Goal: Information Seeking & Learning: Learn about a topic

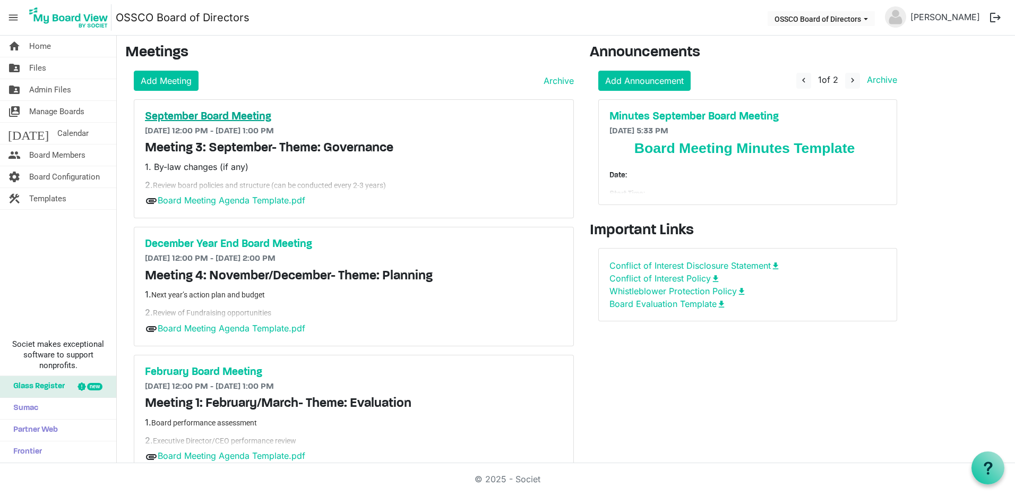
click at [244, 116] on h5 "September Board Meeting" at bounding box center [354, 116] width 418 height 13
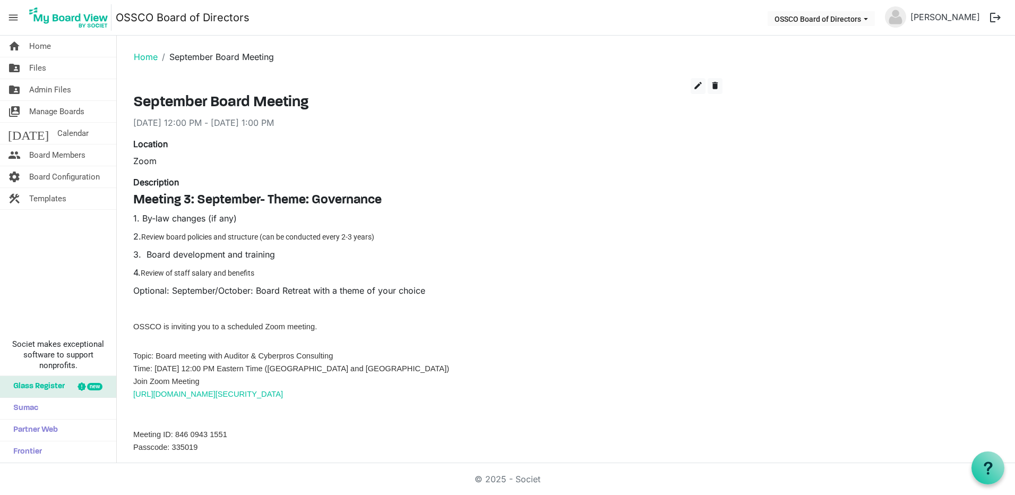
click at [197, 393] on link "[URL][DOMAIN_NAME][SECURITY_DATA]" at bounding box center [208, 394] width 150 height 8
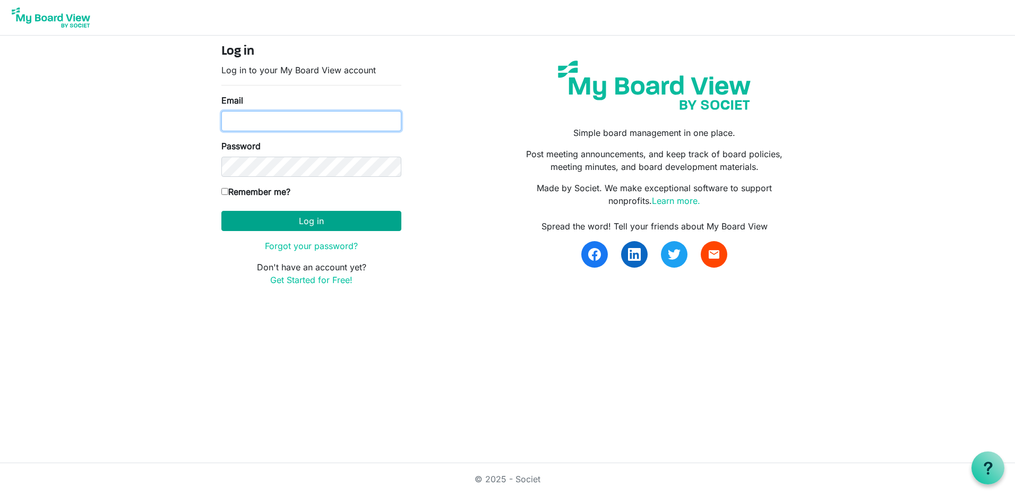
type input "bradley@cyberprosconsulting.com"
click at [360, 219] on button "Log in" at bounding box center [311, 221] width 180 height 20
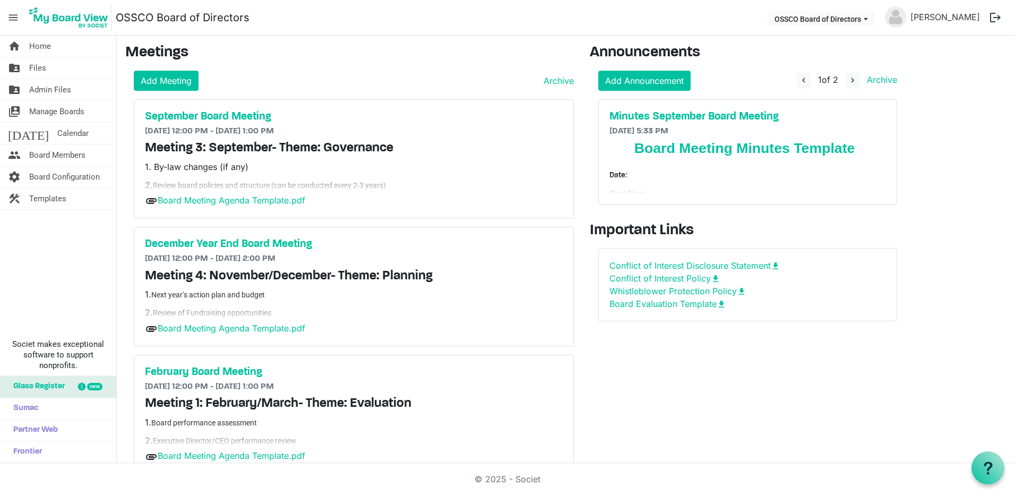
click at [992, 14] on button "logout" at bounding box center [995, 17] width 22 height 22
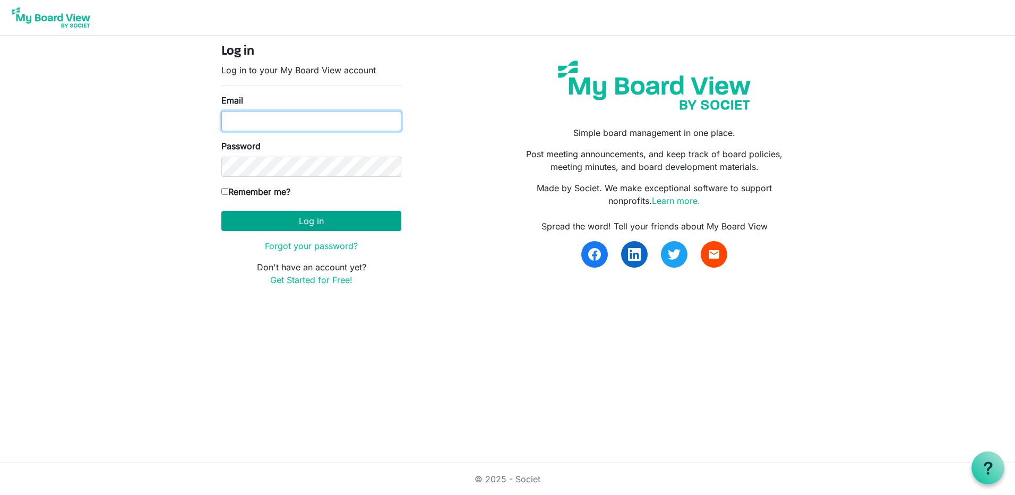
type input "[PERSON_NAME][EMAIL_ADDRESS][DOMAIN_NAME]"
click at [320, 222] on button "Log in" at bounding box center [311, 221] width 180 height 20
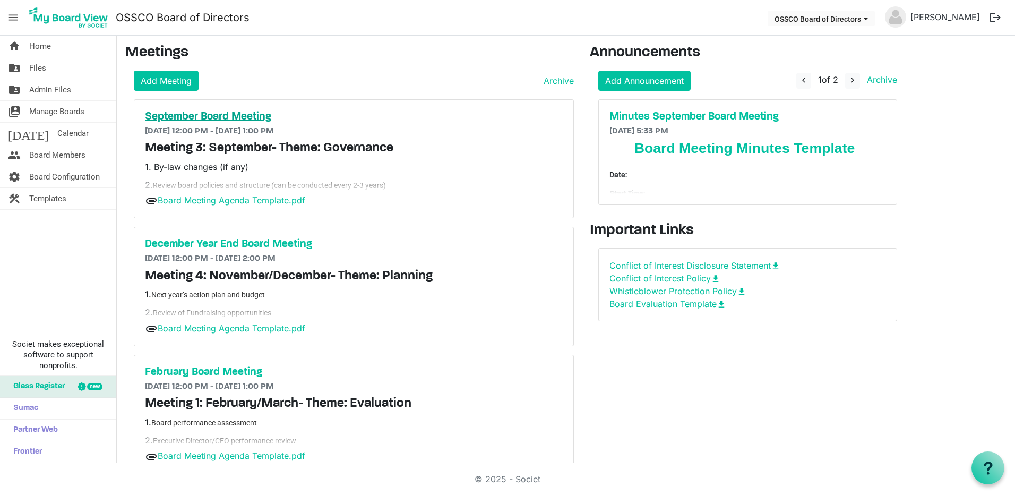
click at [230, 111] on h5 "September Board Meeting" at bounding box center [354, 116] width 418 height 13
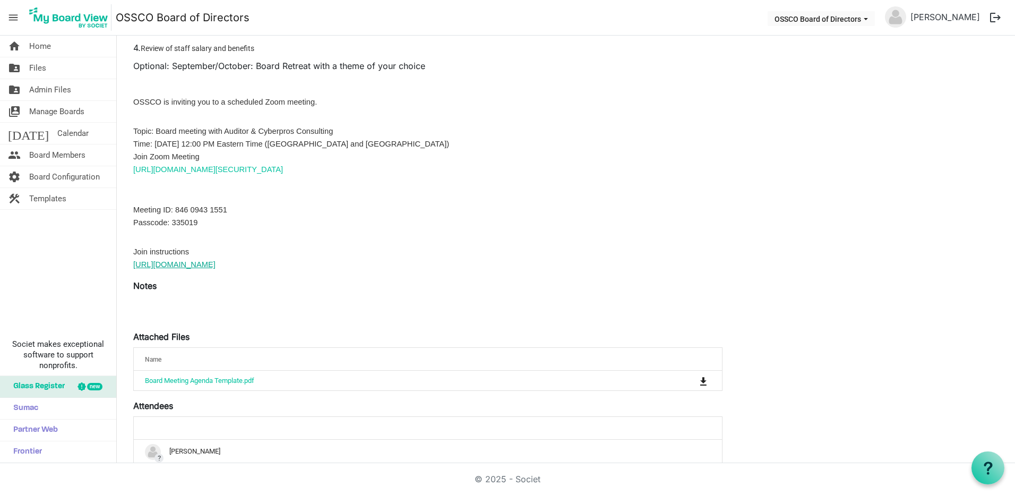
scroll to position [316, 0]
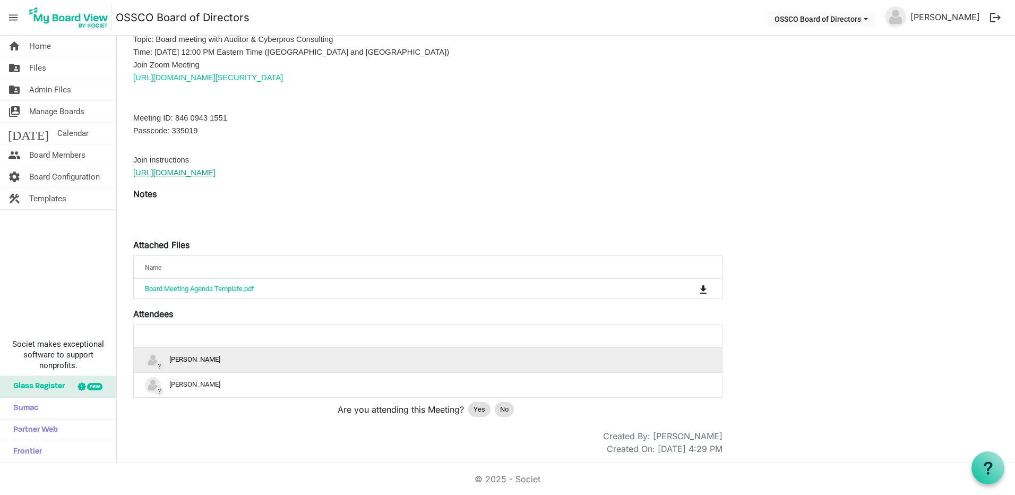
click at [244, 368] on td "? Bradley Charles" at bounding box center [428, 360] width 588 height 24
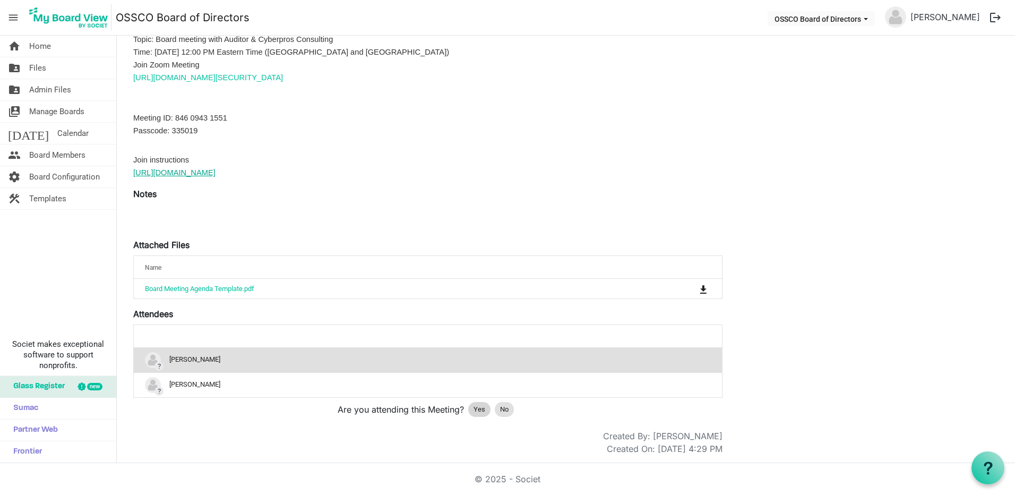
click at [474, 404] on span "Yes" at bounding box center [480, 409] width 12 height 11
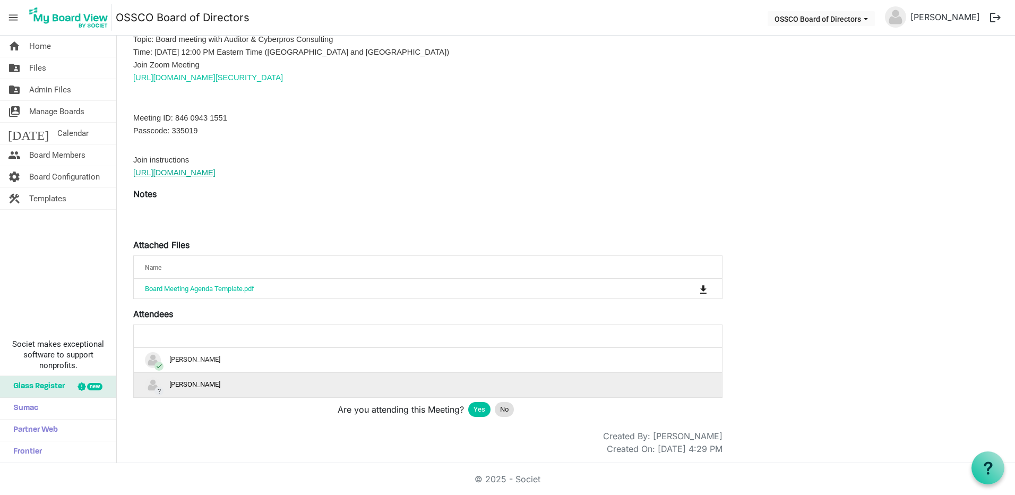
click at [374, 391] on div "? Bradley Charles" at bounding box center [428, 385] width 566 height 16
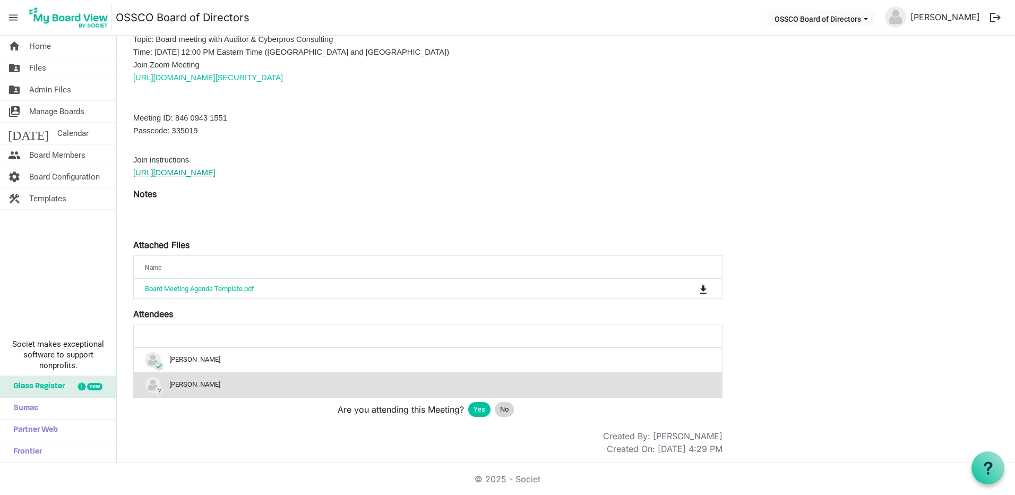
click at [507, 408] on span "No" at bounding box center [504, 409] width 8 height 11
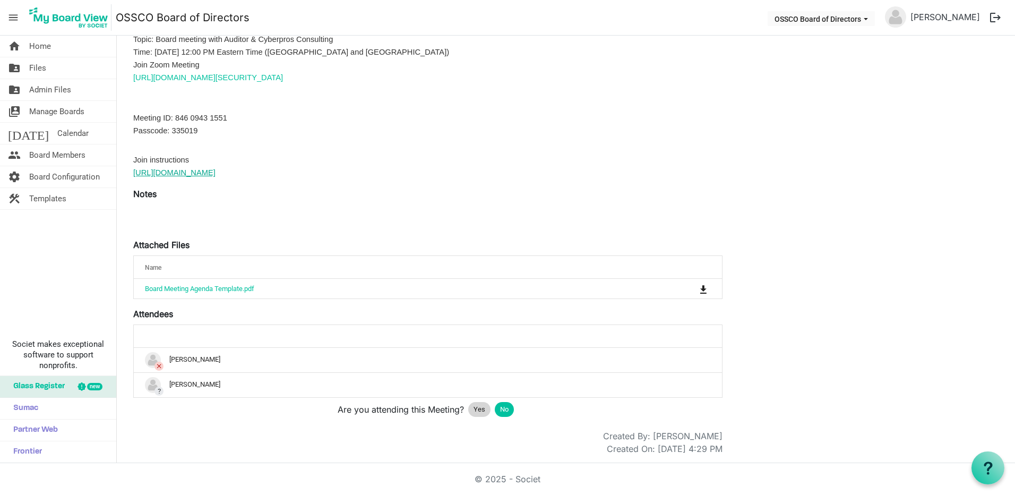
click at [469, 409] on div "Yes" at bounding box center [479, 409] width 22 height 15
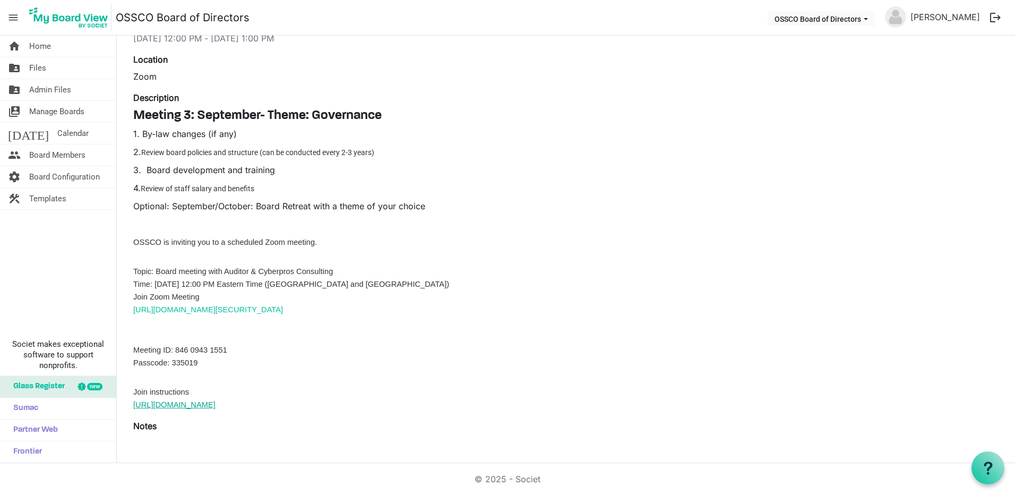
scroll to position [0, 0]
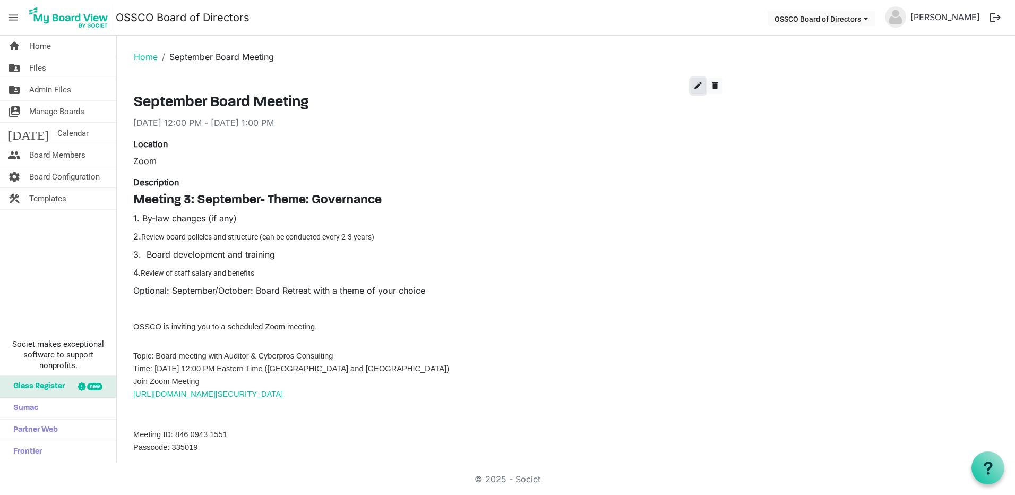
click at [693, 85] on span "edit" at bounding box center [698, 86] width 10 height 10
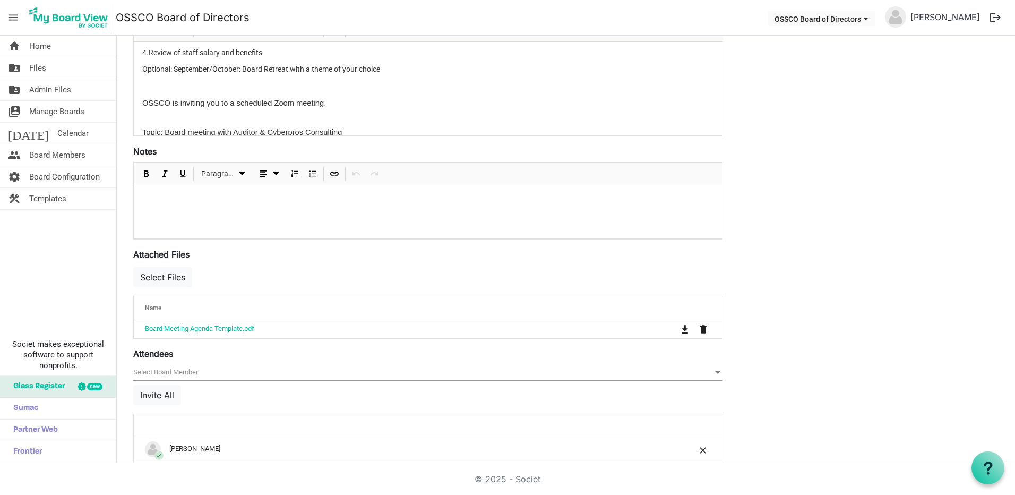
scroll to position [352, 0]
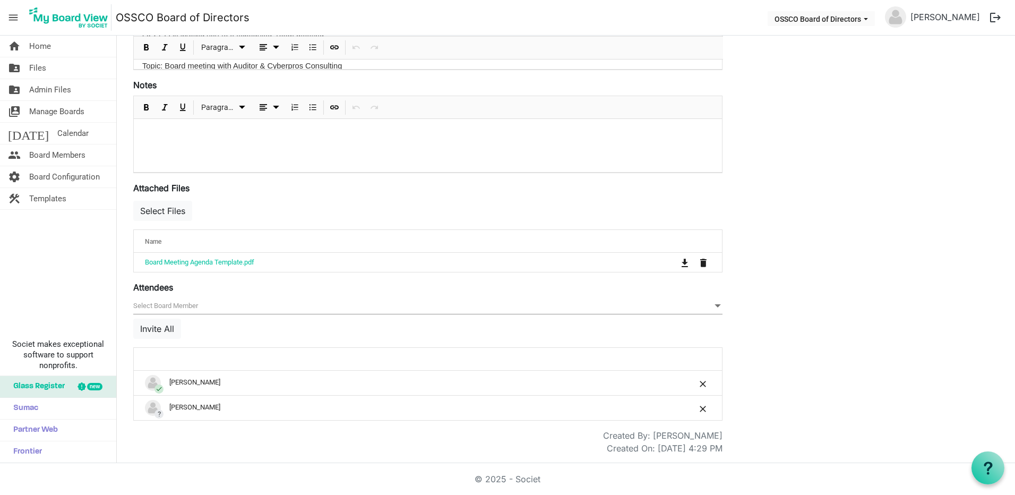
click at [209, 307] on span "null" at bounding box center [427, 306] width 589 height 16
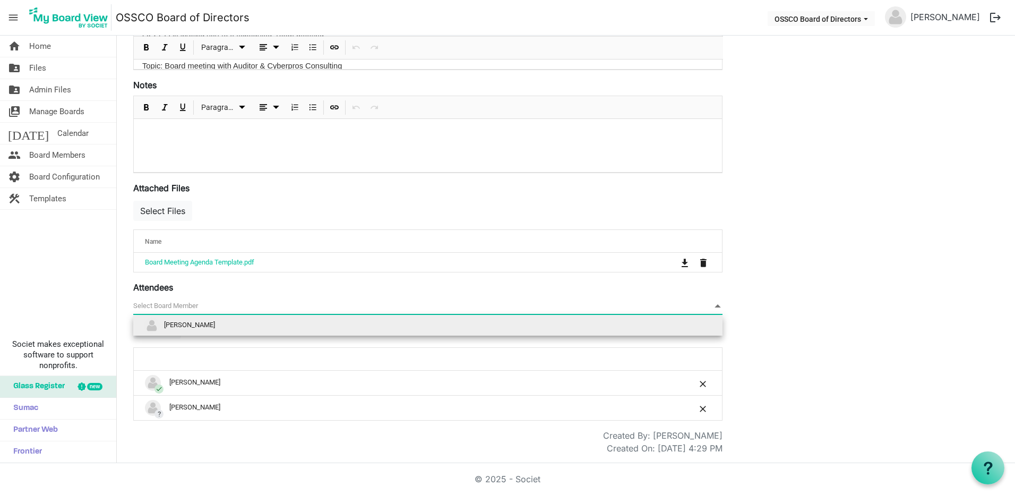
click at [242, 303] on span "null" at bounding box center [427, 306] width 589 height 16
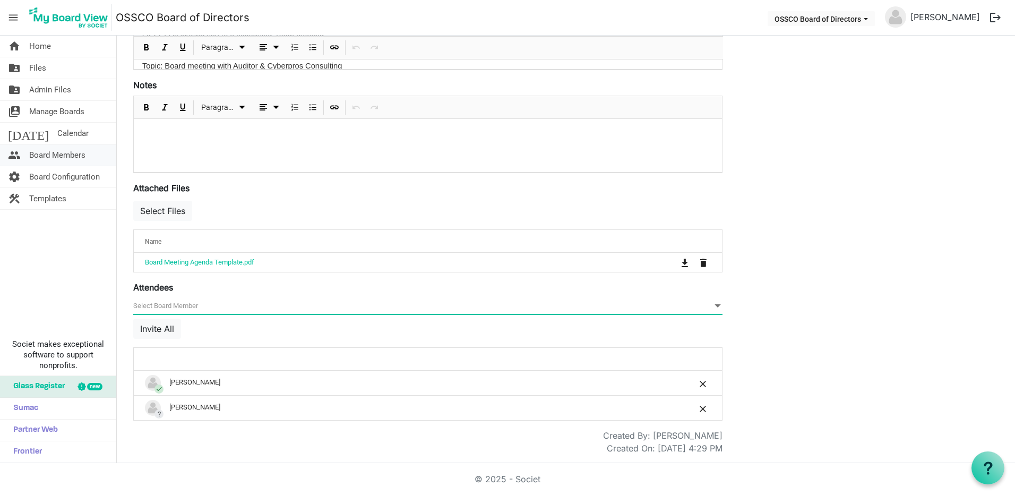
click at [66, 157] on span "Board Members" at bounding box center [57, 154] width 56 height 21
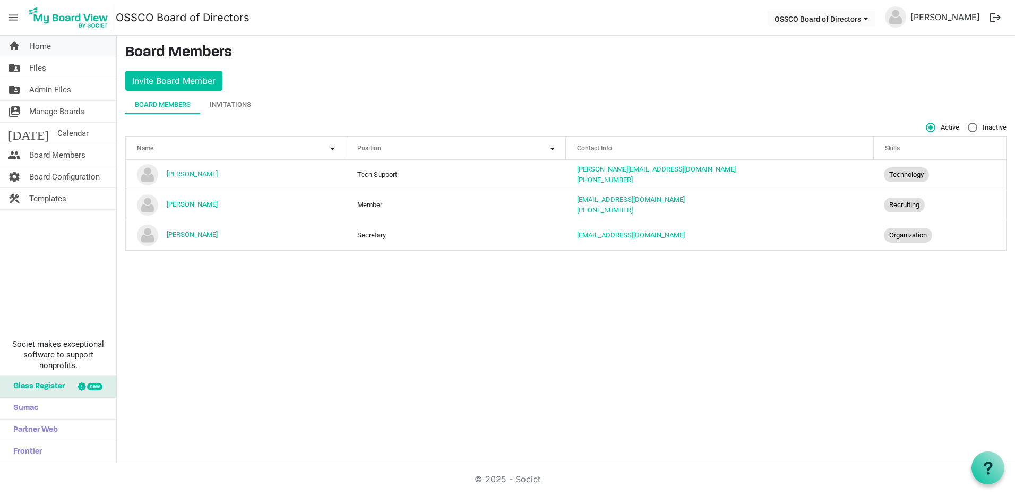
click at [41, 48] on span "Home" at bounding box center [40, 46] width 22 height 21
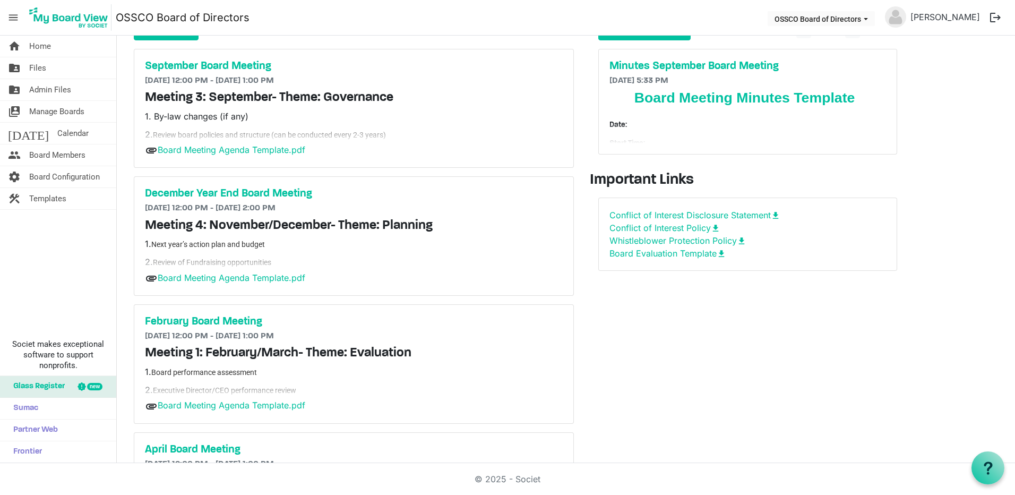
scroll to position [50, 0]
click at [248, 66] on h5 "September Board Meeting" at bounding box center [354, 67] width 418 height 13
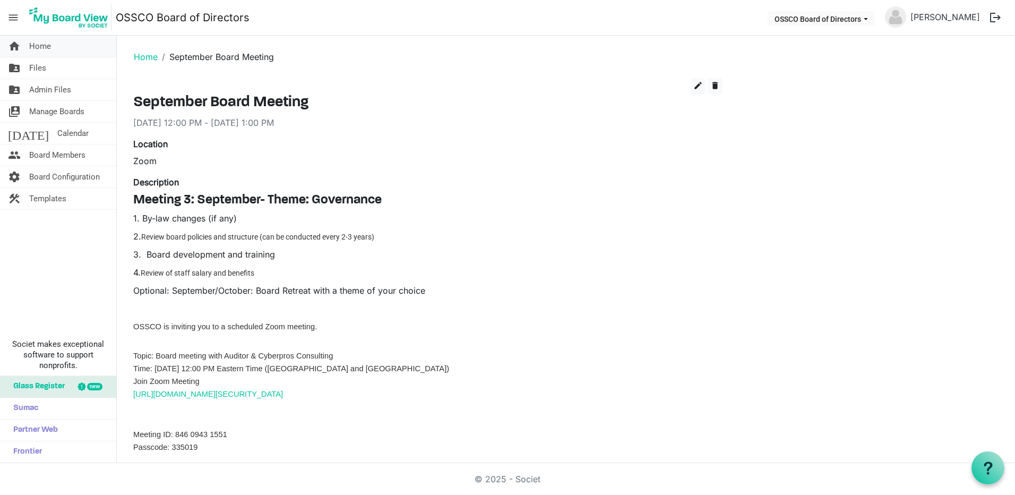
click at [53, 49] on link "home Home" at bounding box center [58, 46] width 116 height 21
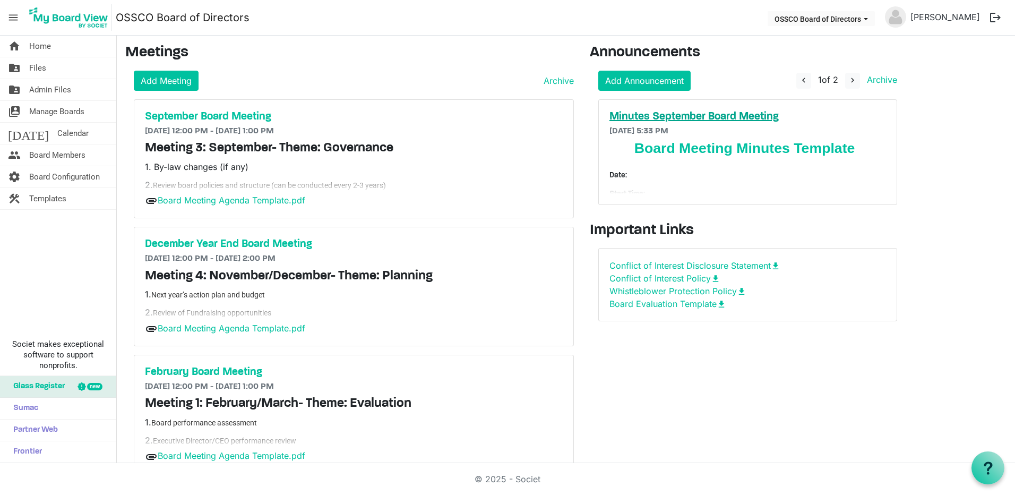
click at [721, 111] on h5 "Minutes September Board Meeting" at bounding box center [747, 116] width 277 height 13
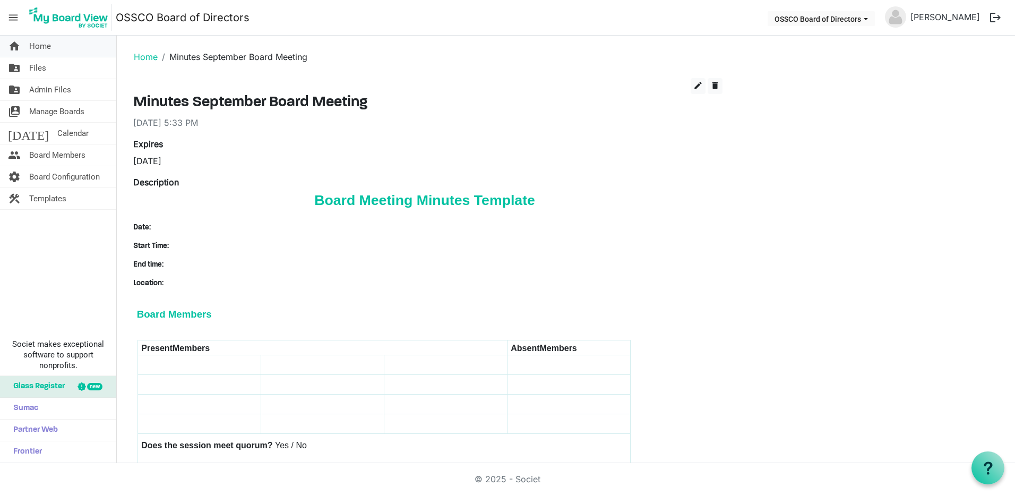
click at [48, 42] on span "Home" at bounding box center [40, 46] width 22 height 21
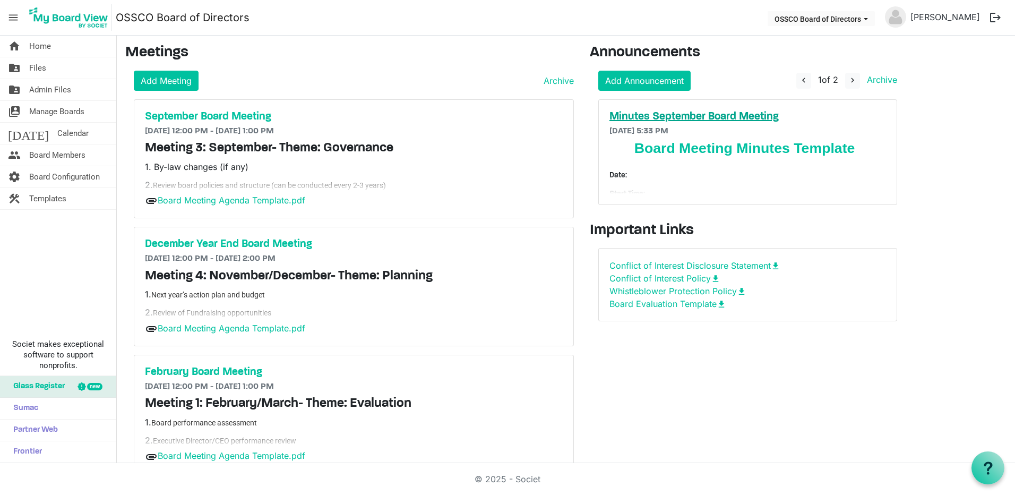
click at [691, 115] on h5 "Minutes September Board Meeting" at bounding box center [747, 116] width 277 height 13
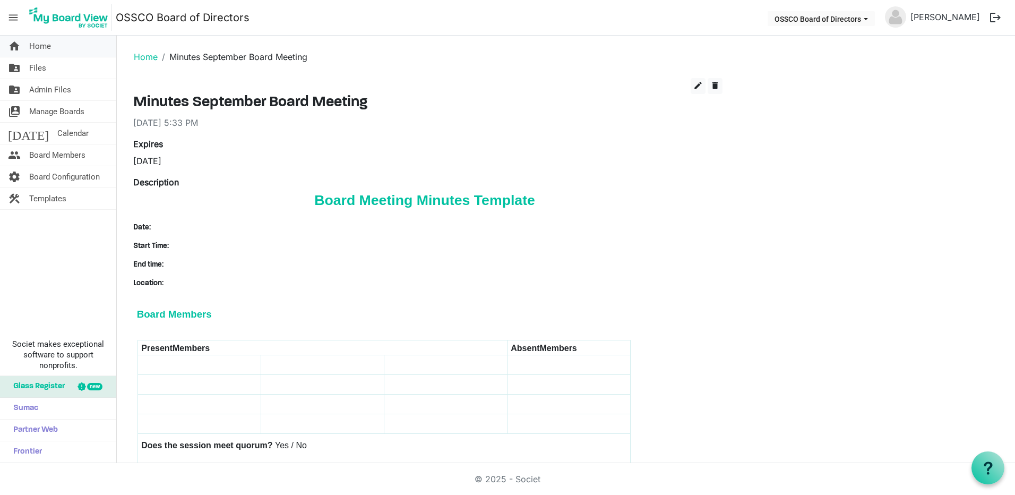
click at [49, 48] on span "Home" at bounding box center [40, 46] width 22 height 21
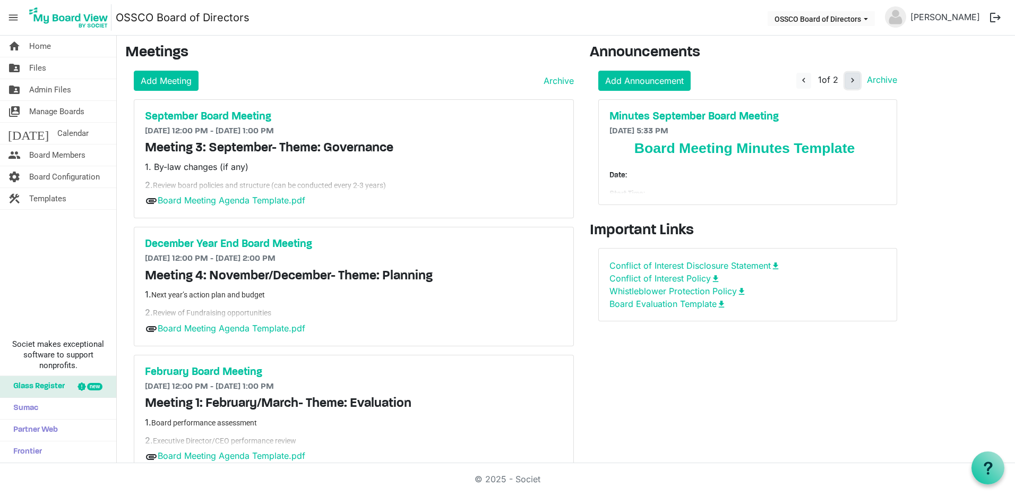
click at [853, 81] on span "navigate_next" at bounding box center [853, 80] width 10 height 10
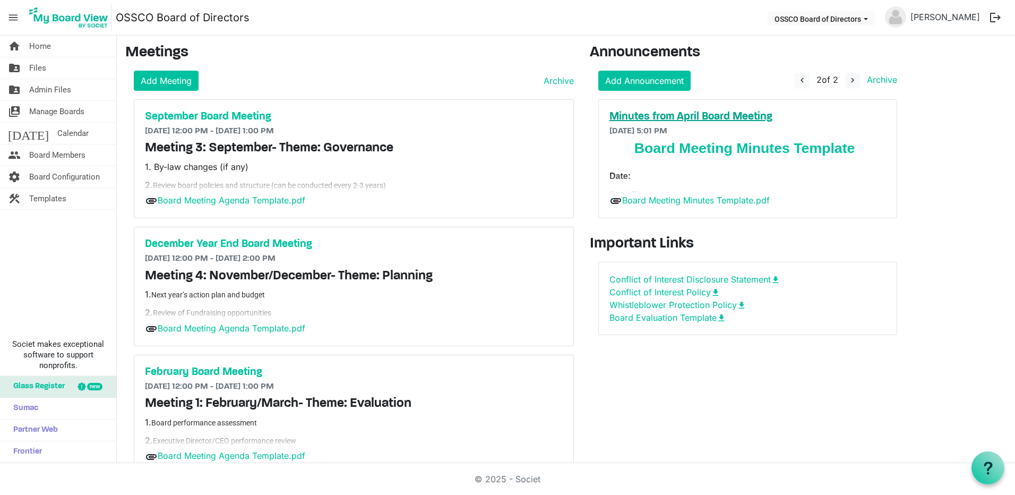
click at [730, 122] on h5 "Minutes from April Board Meeting" at bounding box center [747, 116] width 277 height 13
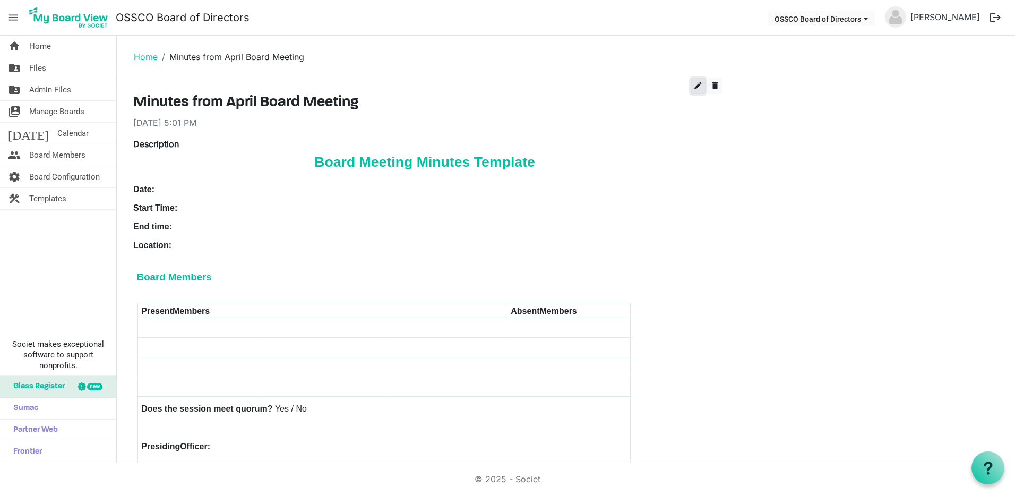
click at [694, 86] on span "edit" at bounding box center [698, 86] width 10 height 10
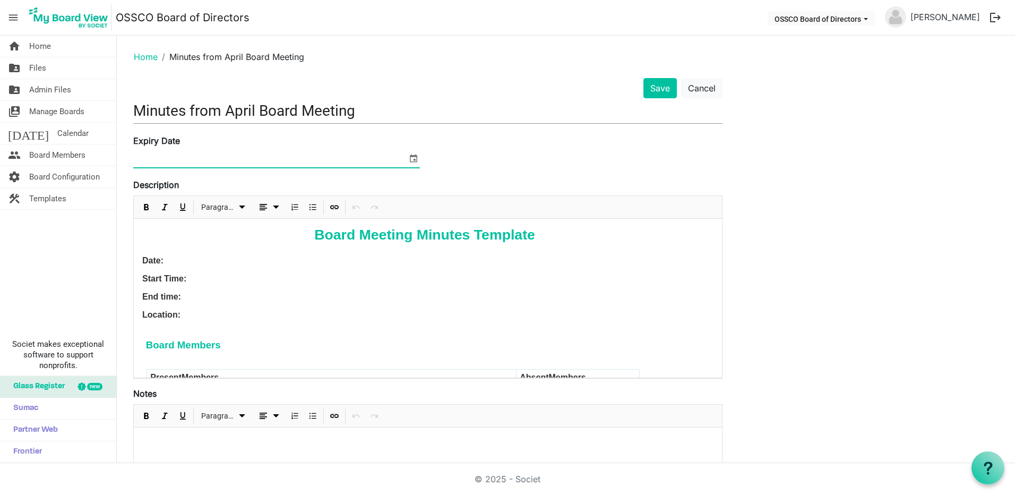
click at [167, 153] on input at bounding box center [270, 159] width 274 height 16
click at [698, 92] on button "Cancel" at bounding box center [701, 88] width 41 height 20
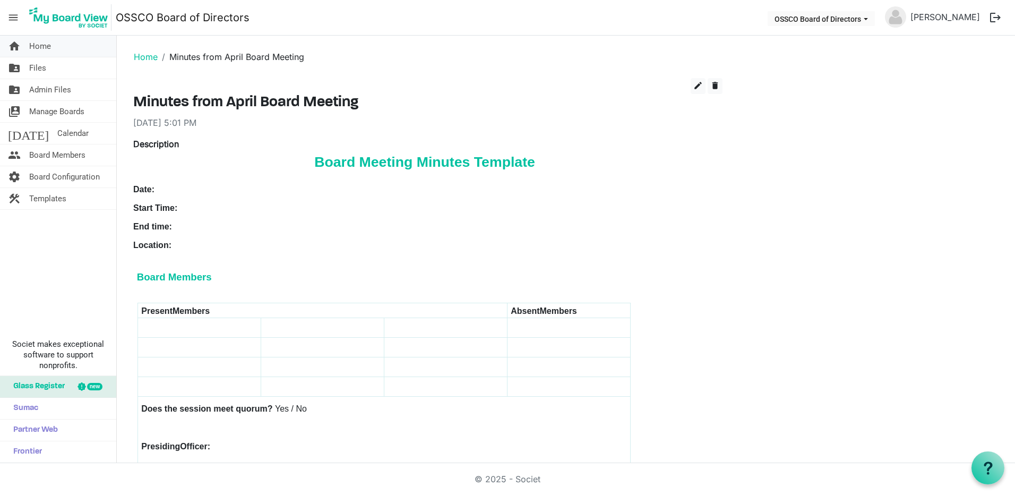
click at [71, 48] on link "home Home" at bounding box center [58, 46] width 116 height 21
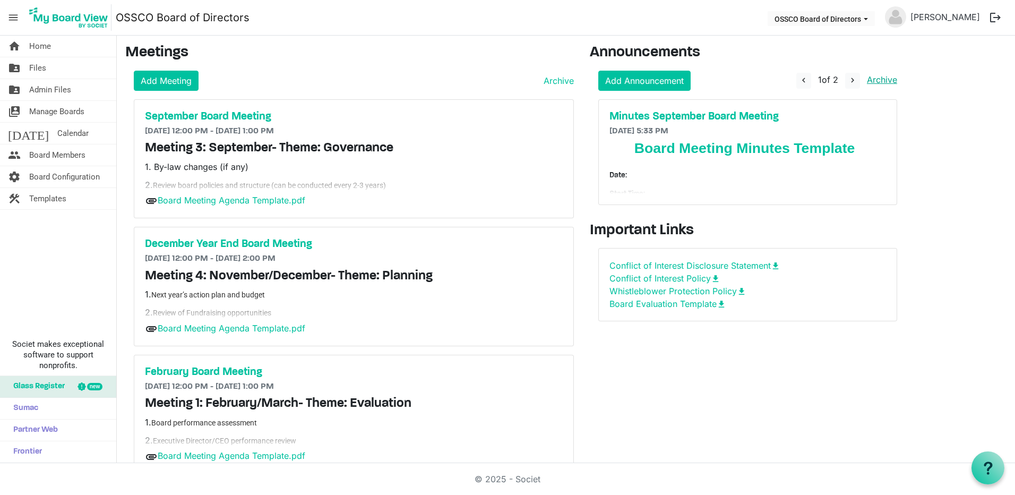
click at [876, 76] on link "Archive" at bounding box center [880, 79] width 35 height 11
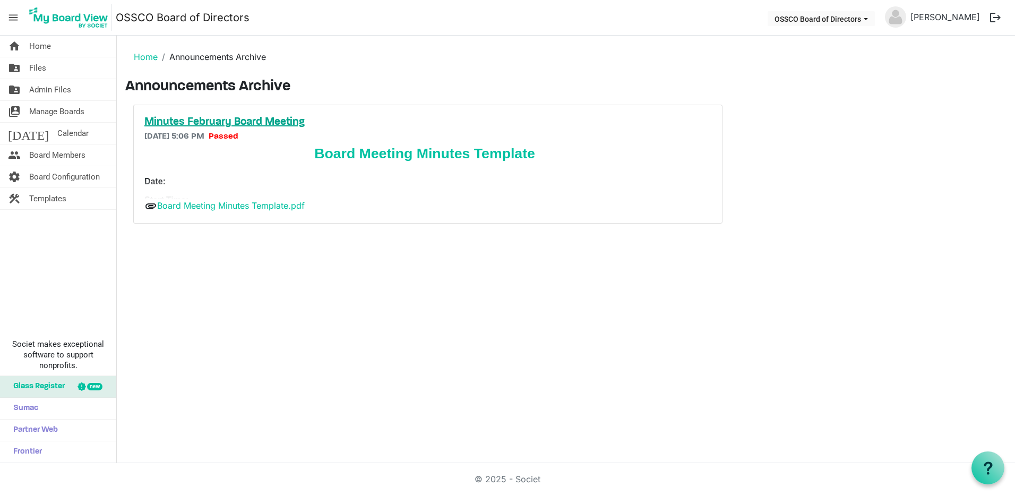
click at [288, 122] on h5 "Minutes February Board Meeting" at bounding box center [427, 122] width 567 height 13
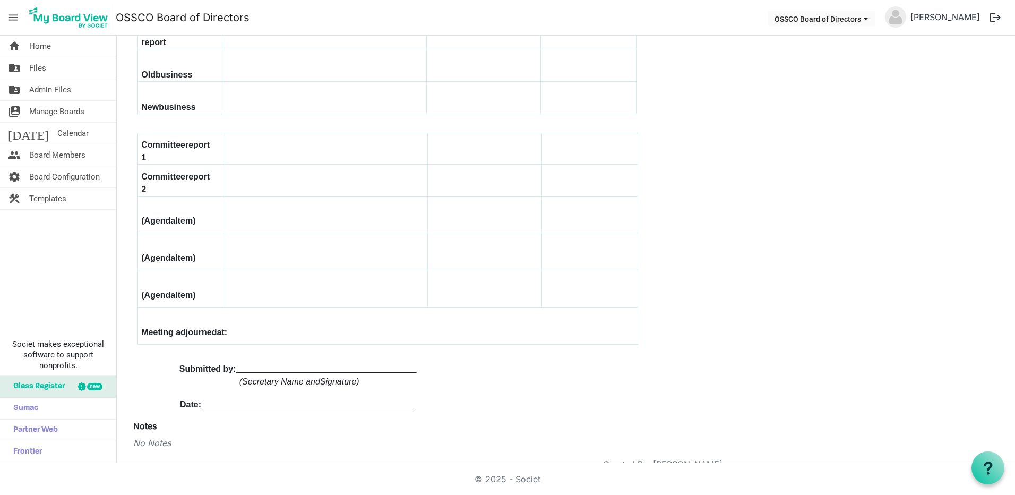
scroll to position [849, 0]
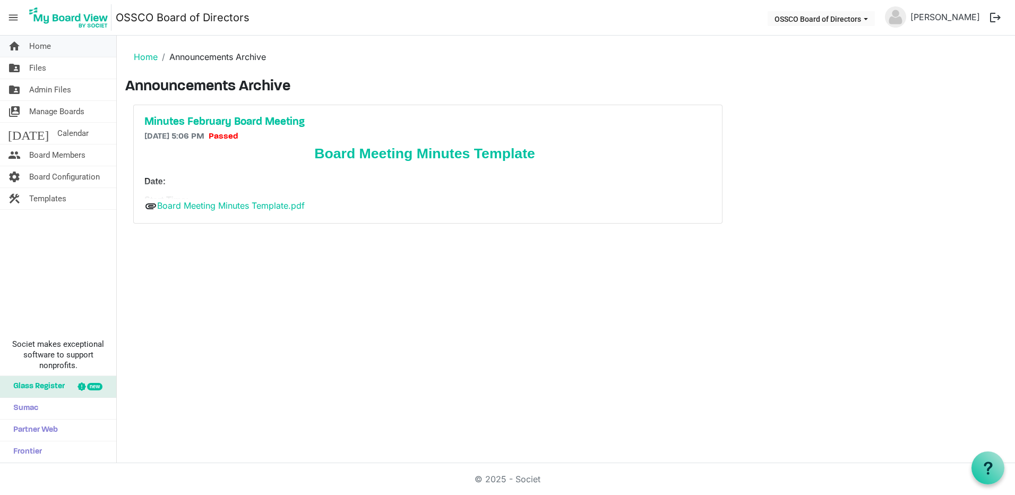
click at [57, 49] on link "home Home" at bounding box center [58, 46] width 116 height 21
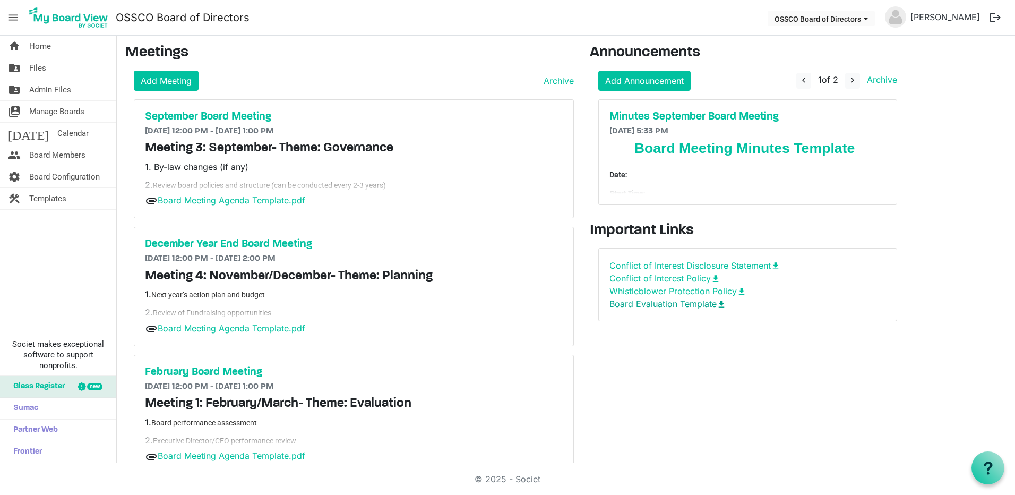
click at [684, 305] on link "Board Evaluation Template download" at bounding box center [667, 303] width 117 height 11
click at [35, 67] on span "Files" at bounding box center [37, 67] width 17 height 21
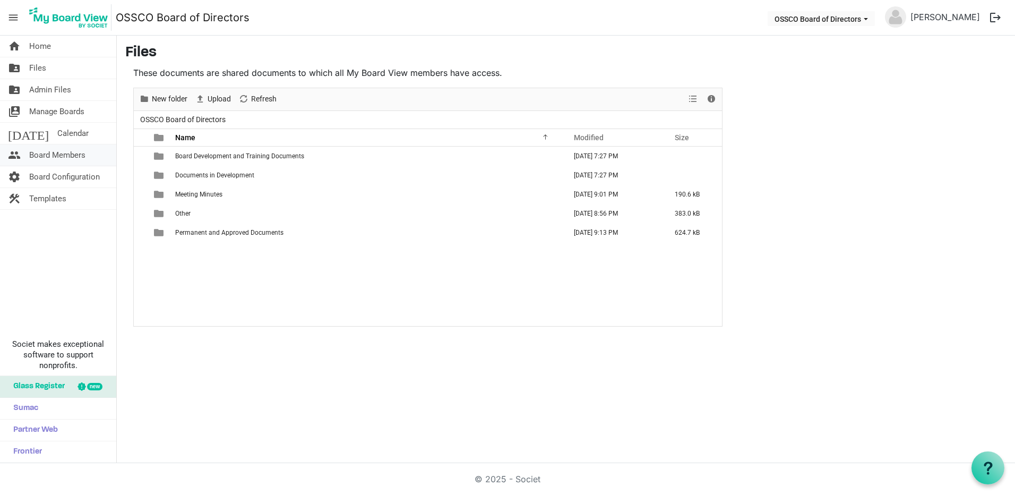
click at [49, 159] on span "Board Members" at bounding box center [57, 154] width 56 height 21
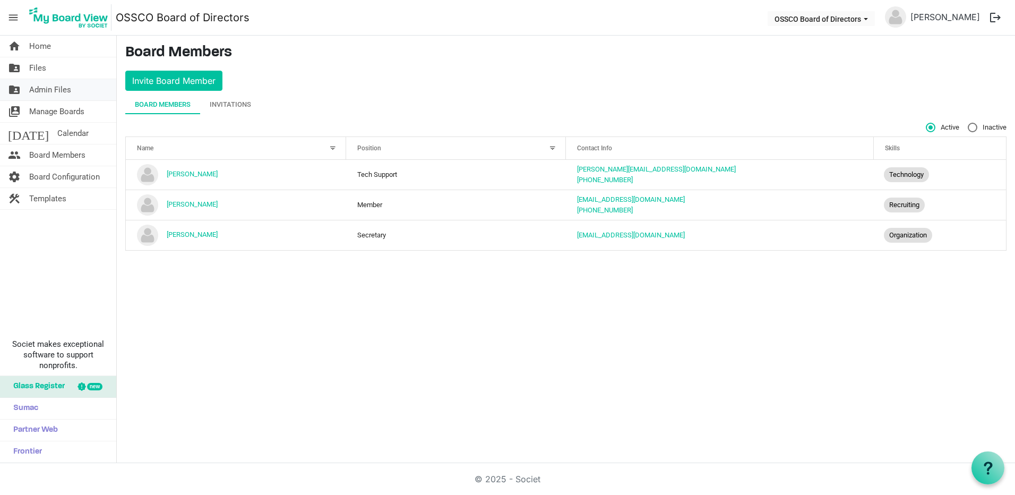
click at [44, 88] on span "Admin Files" at bounding box center [50, 89] width 42 height 21
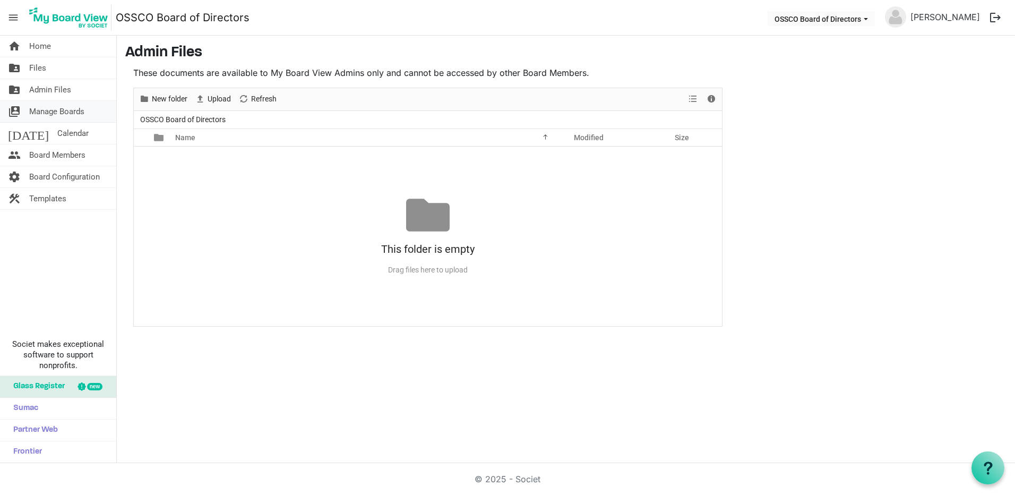
click at [54, 113] on span "Manage Boards" at bounding box center [56, 111] width 55 height 21
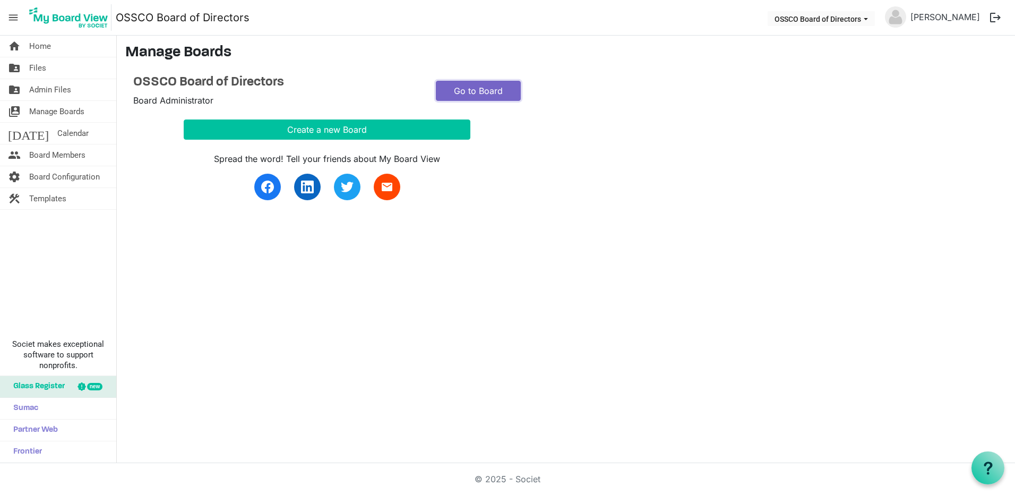
click at [496, 92] on link "Go to Board" at bounding box center [478, 91] width 85 height 20
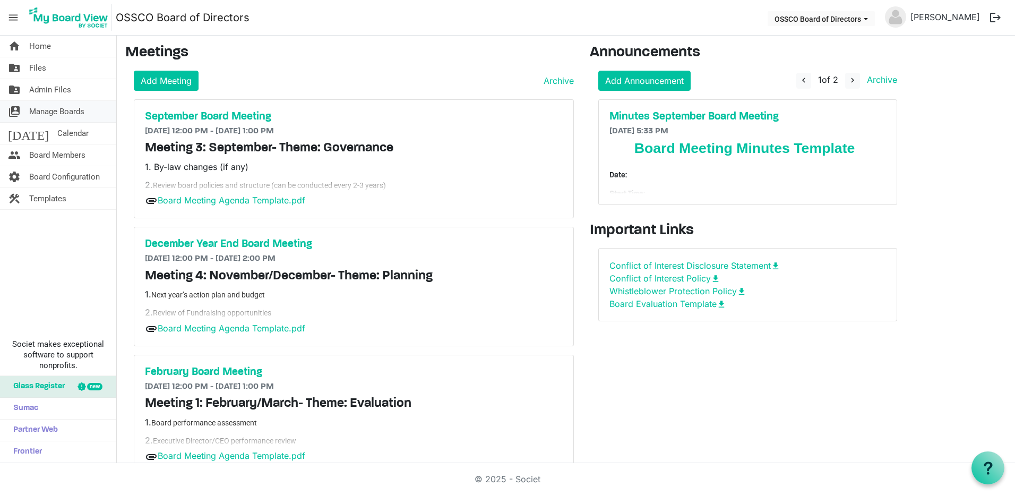
click at [58, 111] on span "Manage Boards" at bounding box center [56, 111] width 55 height 21
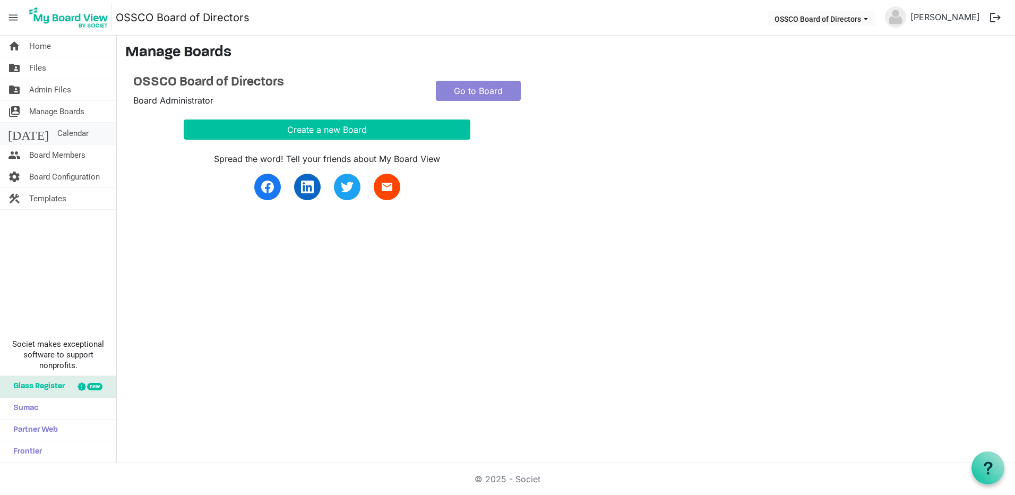
click at [57, 133] on span "Calendar" at bounding box center [72, 133] width 31 height 21
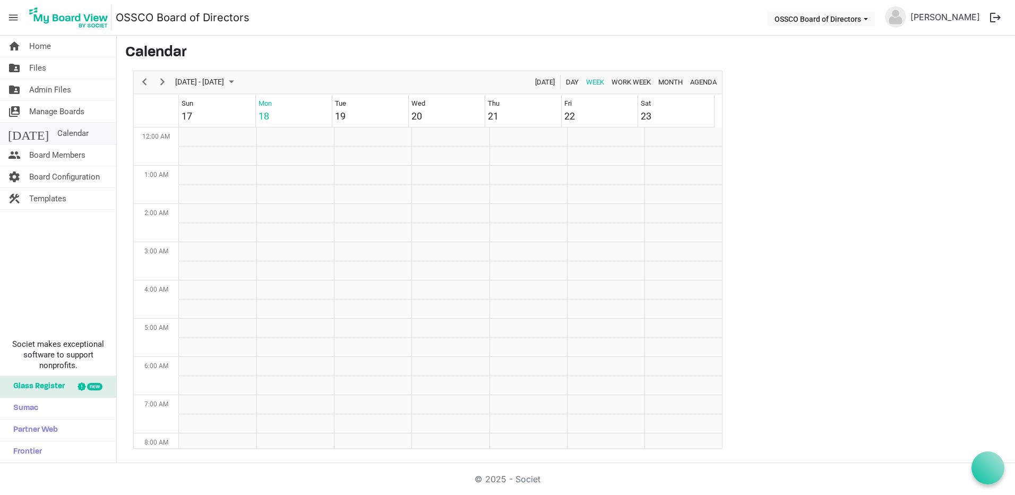
scroll to position [344, 0]
click at [675, 85] on span "Month" at bounding box center [670, 81] width 27 height 13
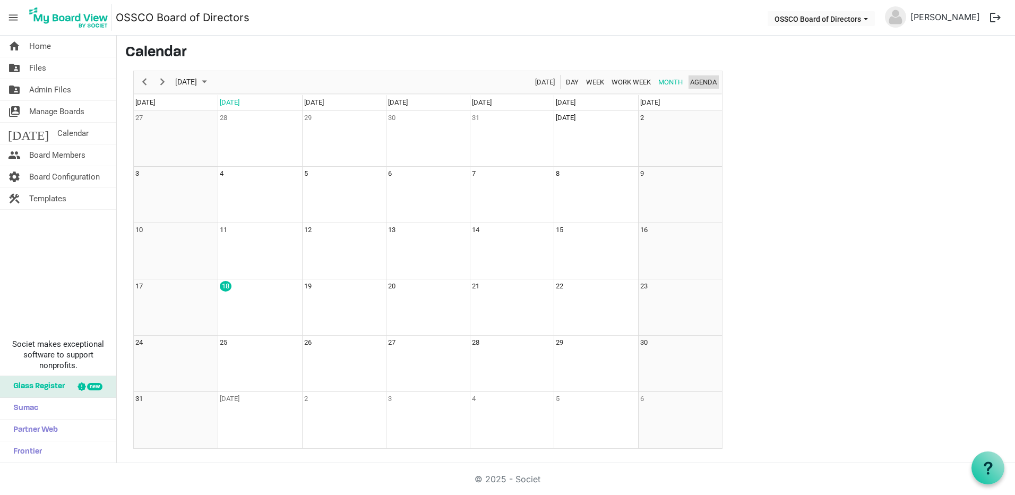
click at [703, 84] on span "Agenda" at bounding box center [703, 81] width 29 height 13
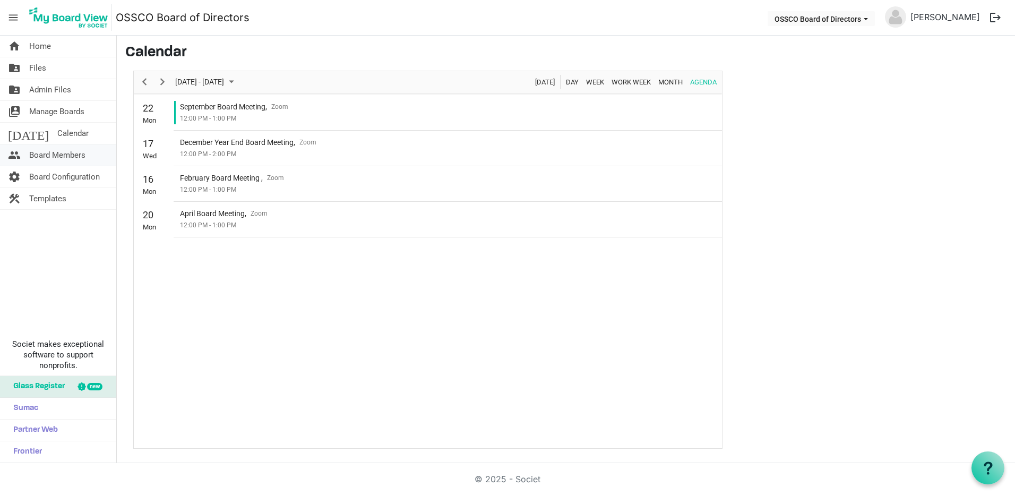
click at [60, 156] on span "Board Members" at bounding box center [57, 154] width 56 height 21
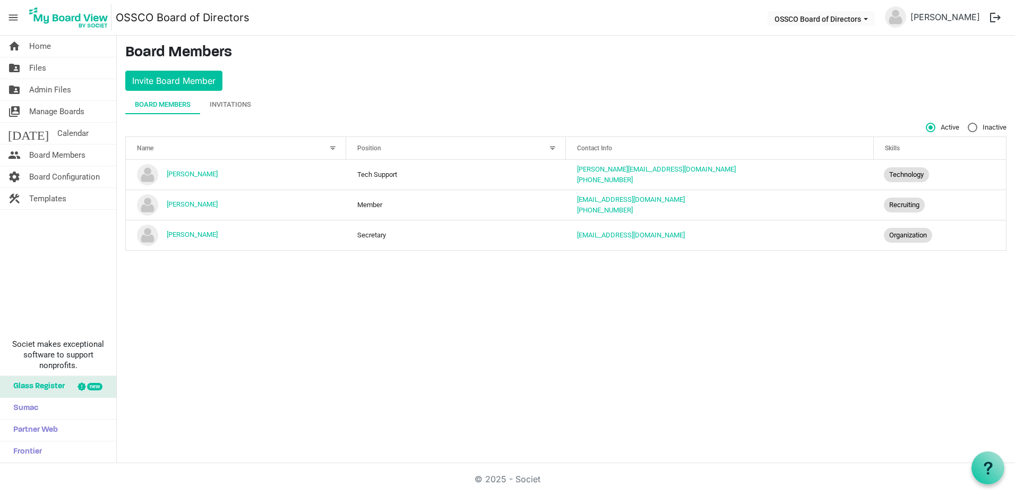
click at [973, 128] on label "Inactive" at bounding box center [987, 128] width 39 height 10
click at [968, 123] on input "Inactive" at bounding box center [968, 123] width 1 height 1
radio input "true"
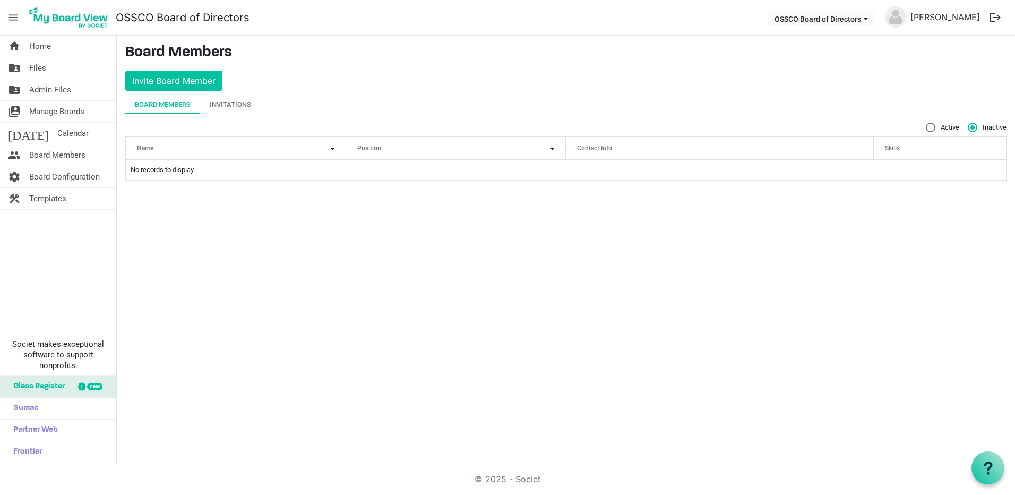
click at [929, 130] on label "Active" at bounding box center [942, 128] width 33 height 10
click at [926, 123] on input "Active" at bounding box center [926, 123] width 1 height 1
radio input "true"
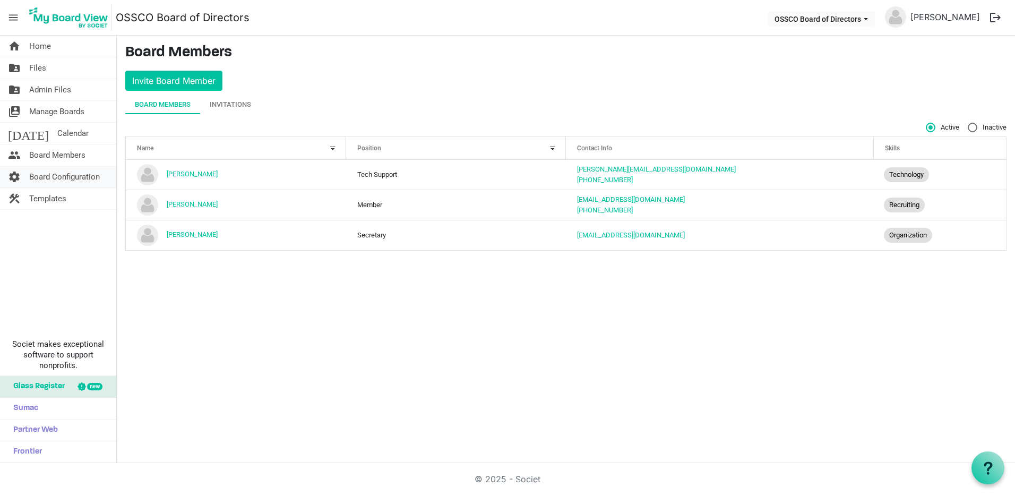
click at [65, 179] on span "Board Configuration" at bounding box center [64, 176] width 71 height 21
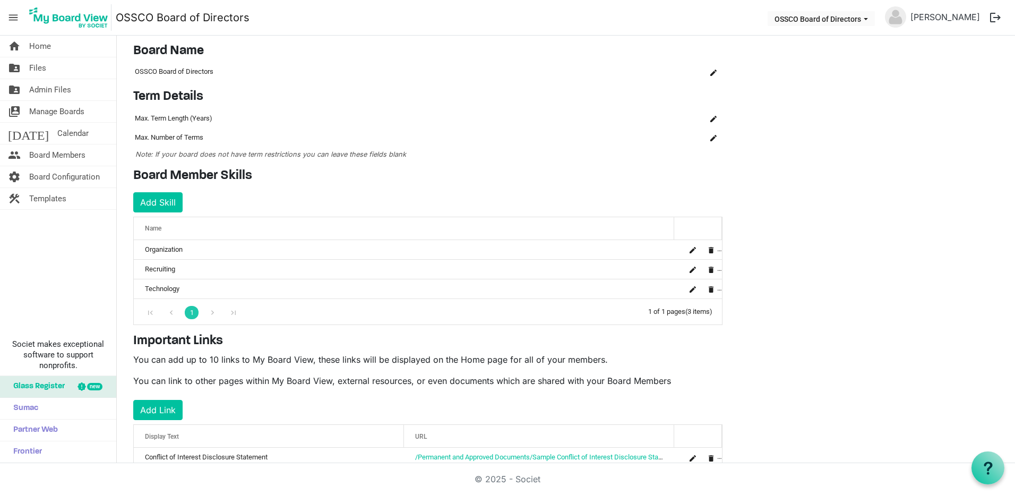
scroll to position [10, 0]
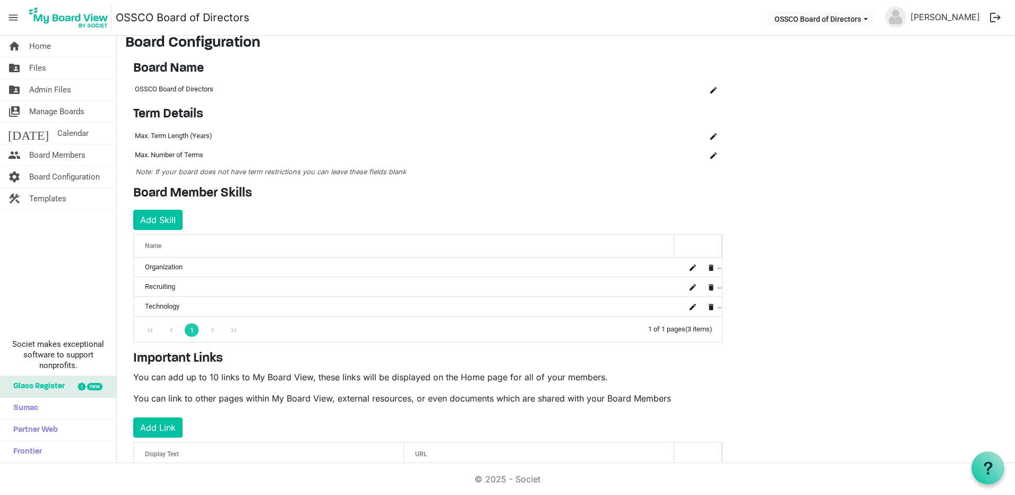
click at [992, 16] on button "logout" at bounding box center [995, 17] width 22 height 22
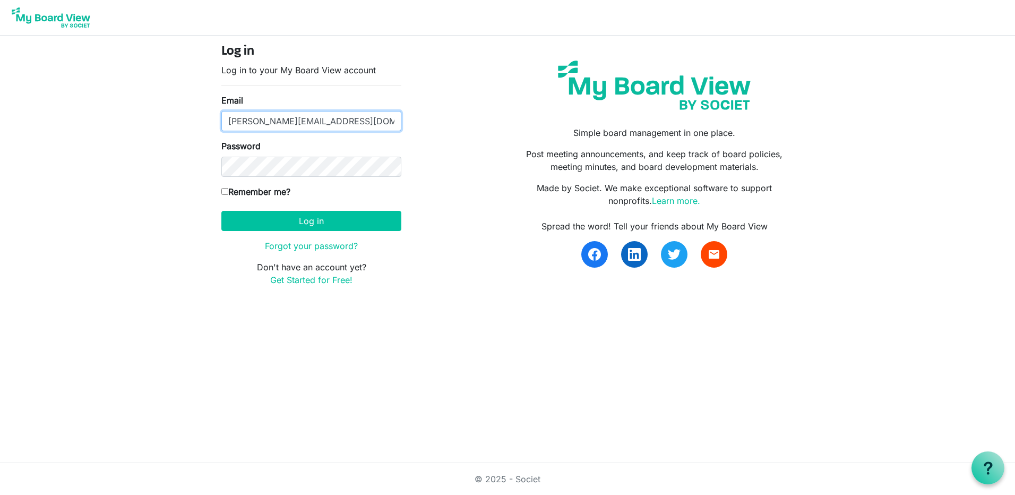
click at [352, 128] on input "[PERSON_NAME][EMAIL_ADDRESS][DOMAIN_NAME]" at bounding box center [311, 121] width 180 height 20
type input "[EMAIL_ADDRESS][DOMAIN_NAME]"
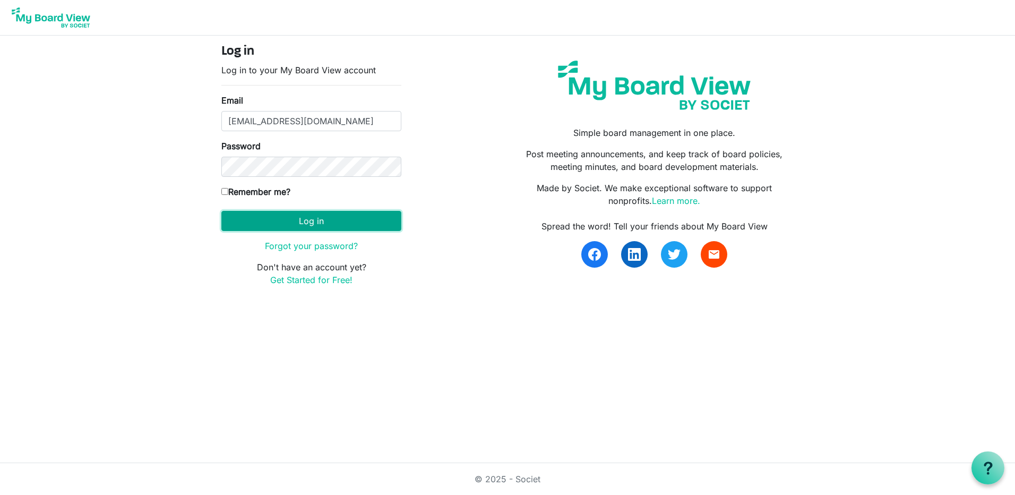
click at [310, 217] on button "Log in" at bounding box center [311, 221] width 180 height 20
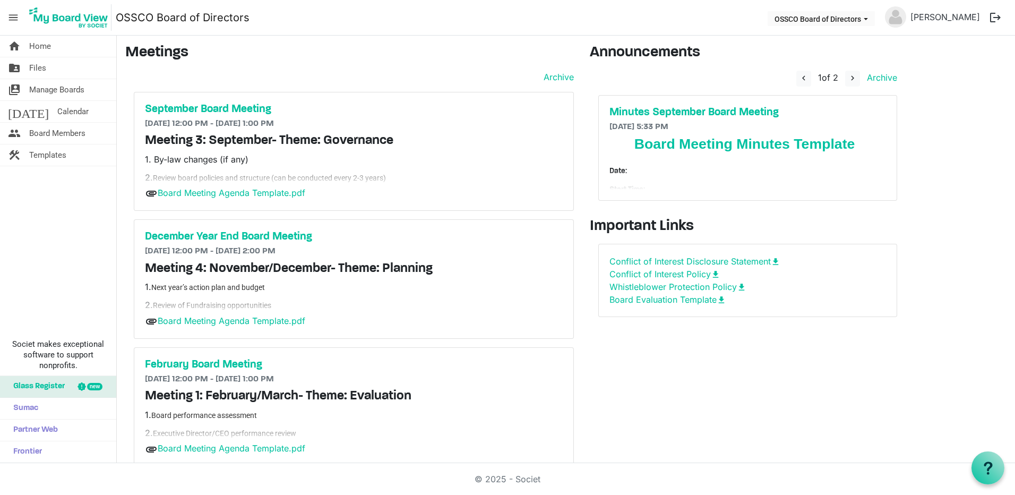
click at [995, 13] on button "logout" at bounding box center [995, 17] width 22 height 22
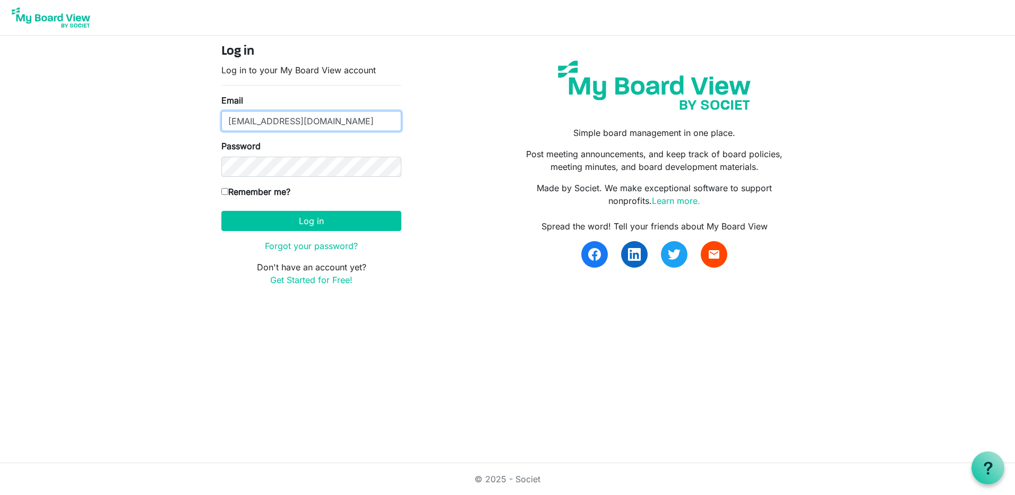
click at [348, 129] on input "[EMAIL_ADDRESS][DOMAIN_NAME]" at bounding box center [311, 121] width 180 height 20
type input "[PERSON_NAME][EMAIL_ADDRESS][DOMAIN_NAME]"
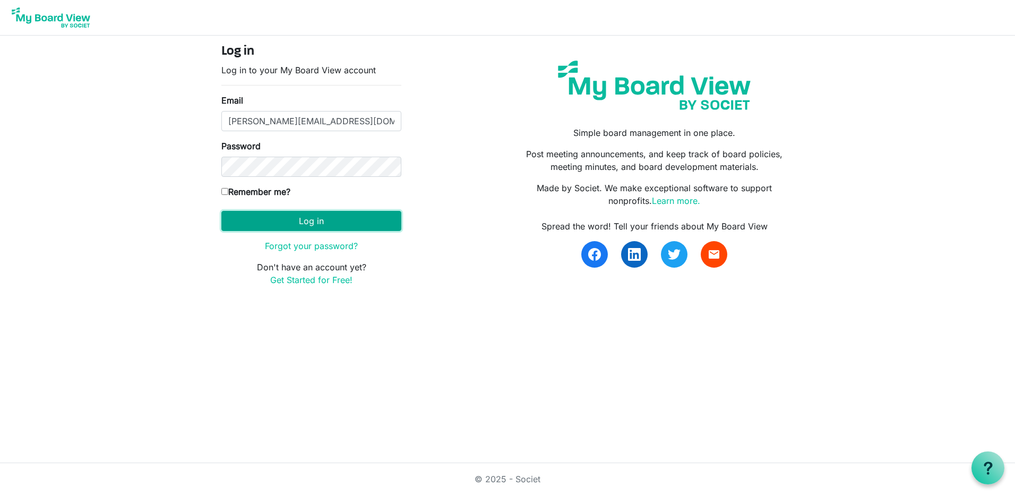
click at [319, 221] on button "Log in" at bounding box center [311, 221] width 180 height 20
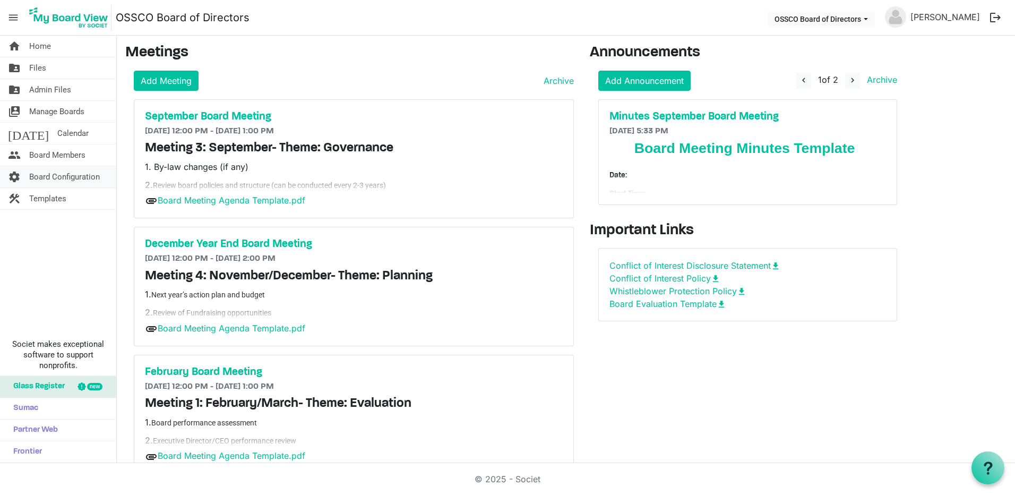
click at [44, 186] on span "Board Configuration" at bounding box center [64, 176] width 71 height 21
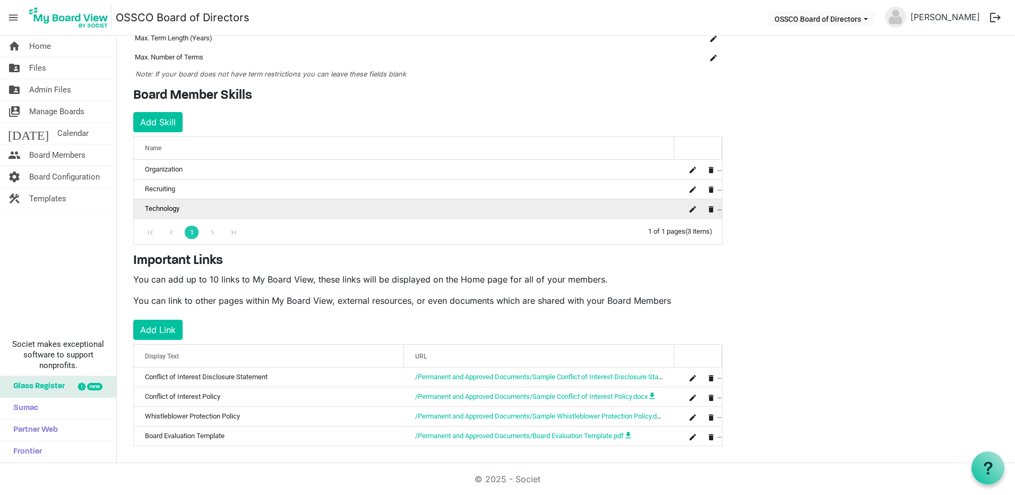
scroll to position [116, 0]
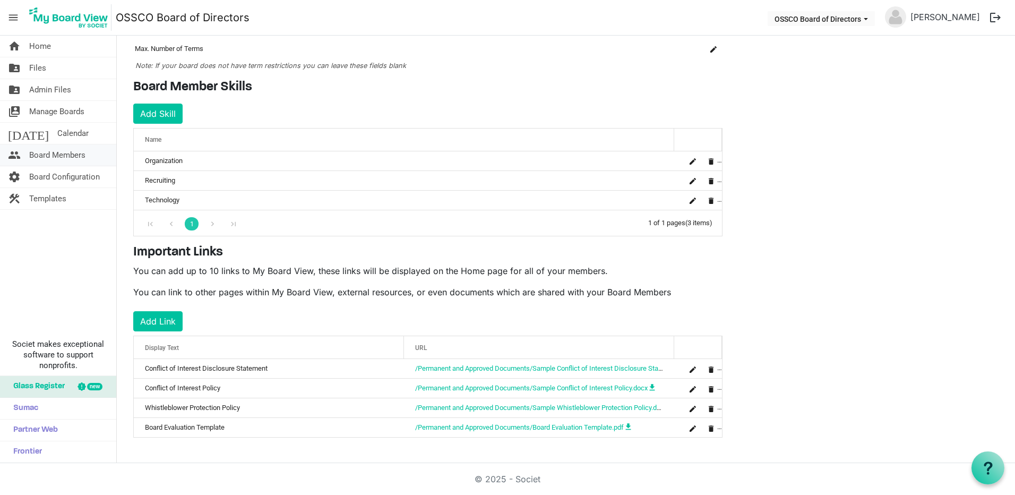
click at [65, 152] on span "Board Members" at bounding box center [57, 154] width 56 height 21
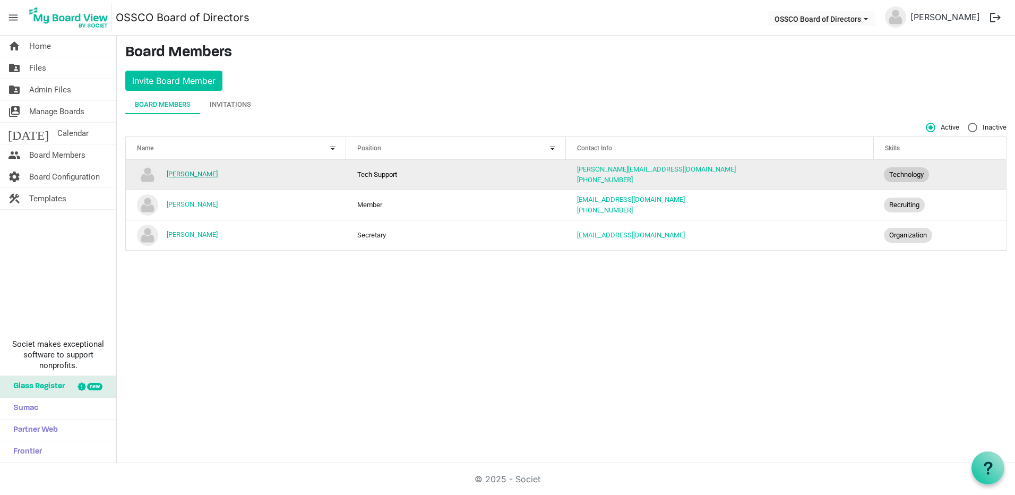
click at [200, 175] on link "[PERSON_NAME]" at bounding box center [192, 174] width 51 height 8
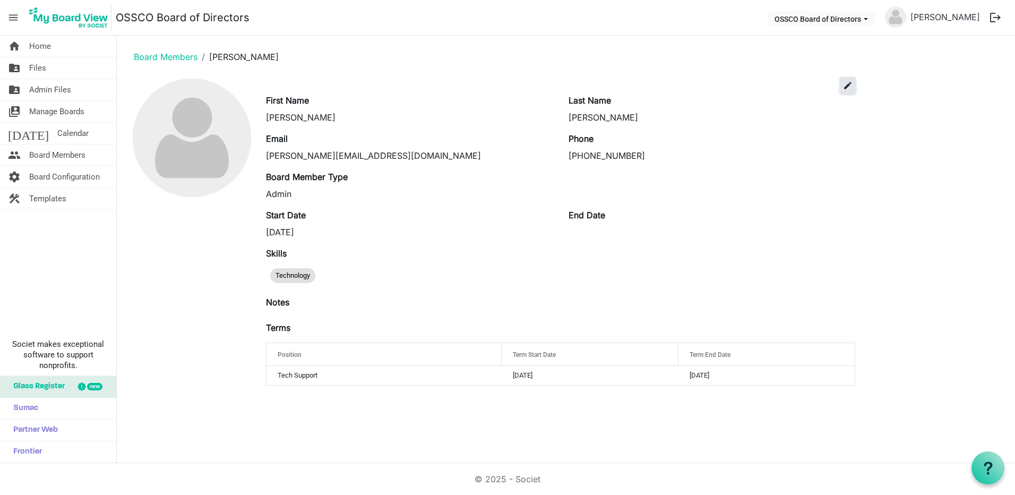
click at [846, 85] on span "edit" at bounding box center [848, 86] width 10 height 10
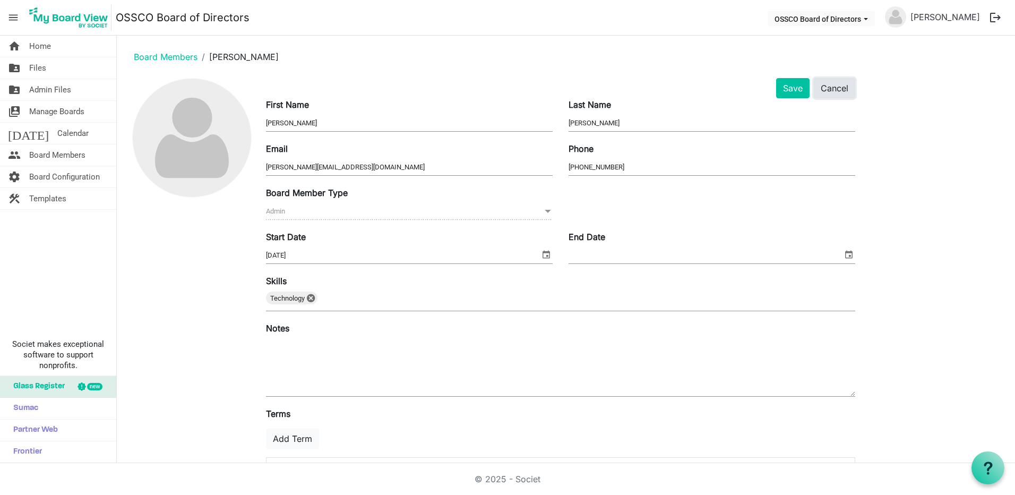
click at [850, 87] on button "Cancel" at bounding box center [834, 88] width 41 height 20
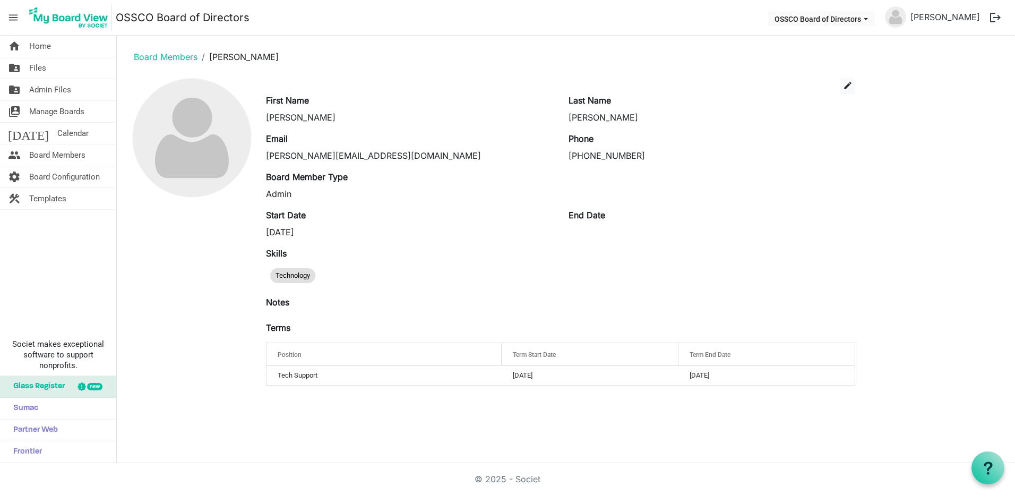
click at [53, 254] on div "home Home folder_shared Files folder_shared Admin Files switch_account Manage B…" at bounding box center [58, 249] width 117 height 427
click at [174, 292] on div at bounding box center [191, 236] width 133 height 316
click at [44, 238] on div "home Home folder_shared Files folder_shared Admin Files switch_account Manage B…" at bounding box center [58, 249] width 117 height 427
click at [35, 41] on span "Home" at bounding box center [40, 46] width 22 height 21
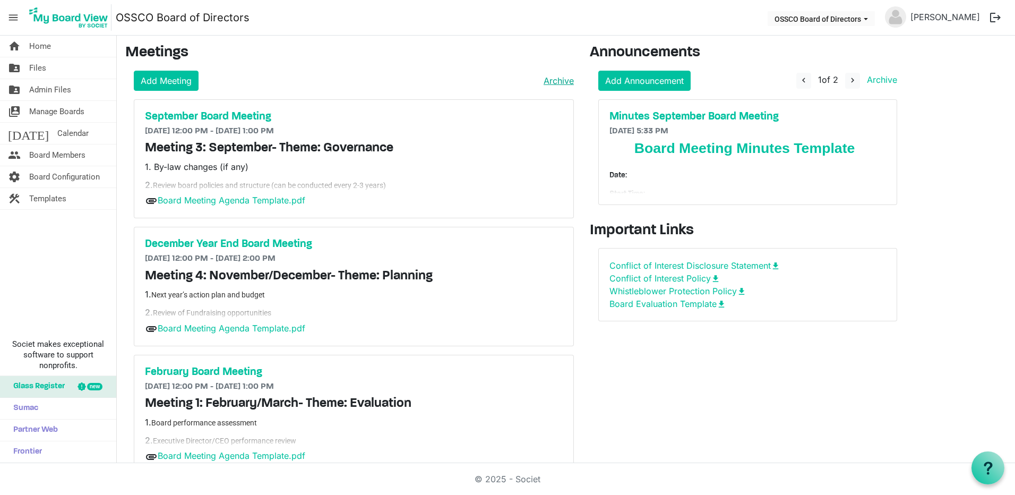
click at [551, 84] on link "Archive" at bounding box center [556, 80] width 35 height 13
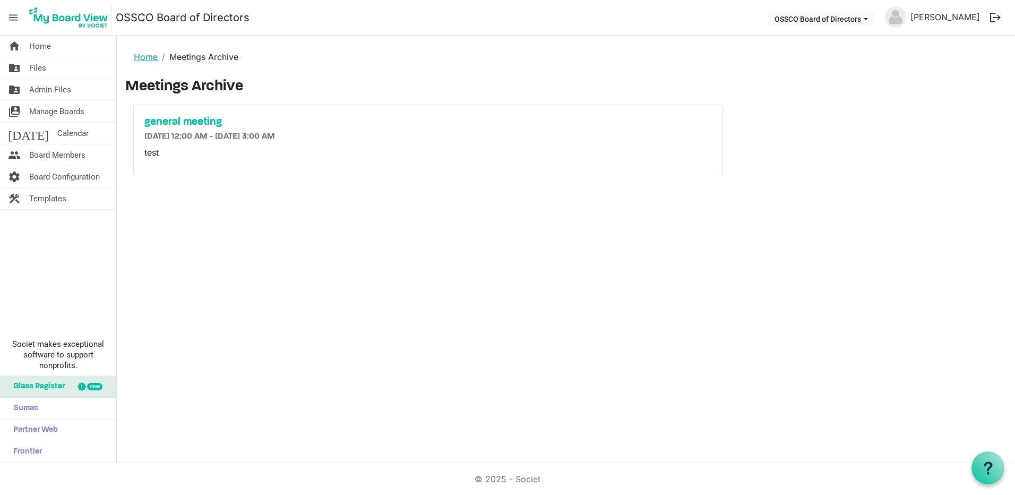
click at [144, 56] on link "Home" at bounding box center [146, 56] width 24 height 11
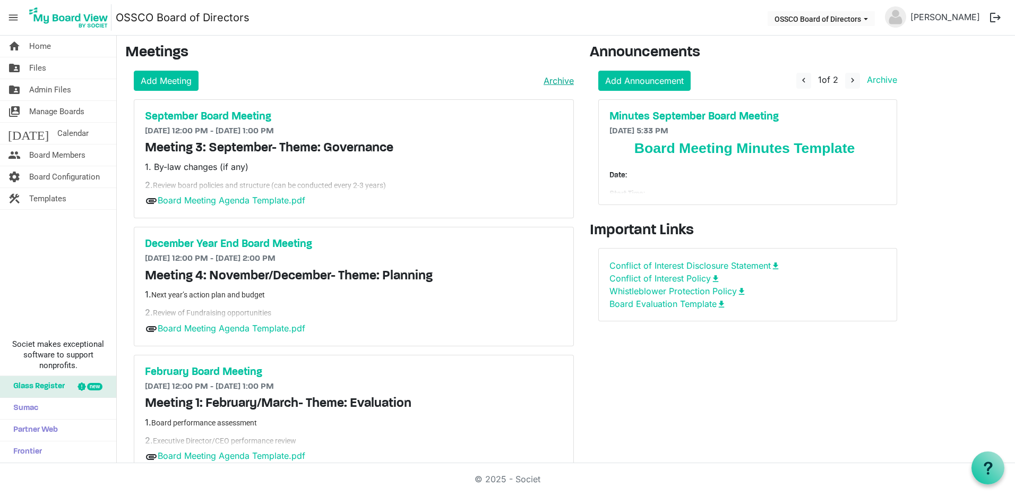
click at [555, 81] on link "Archive" at bounding box center [556, 80] width 35 height 13
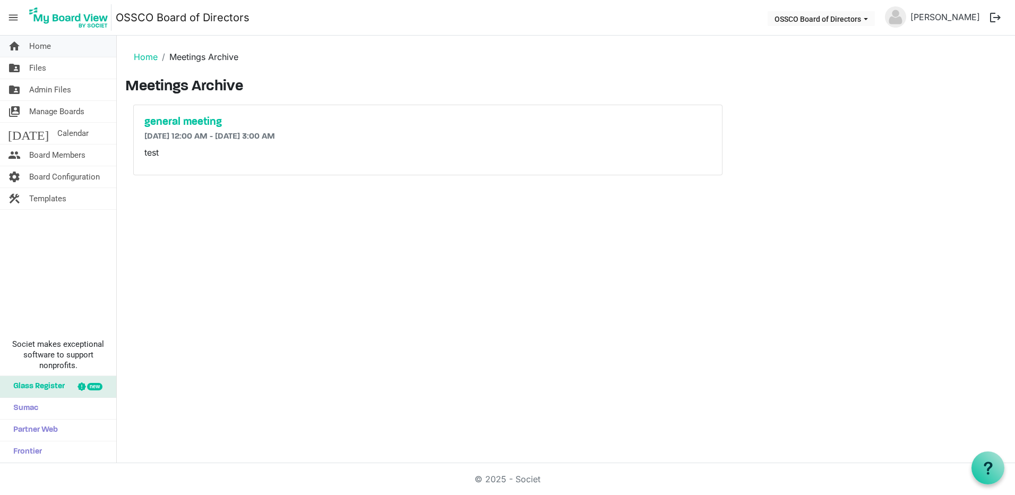
click at [66, 53] on link "home Home" at bounding box center [58, 46] width 116 height 21
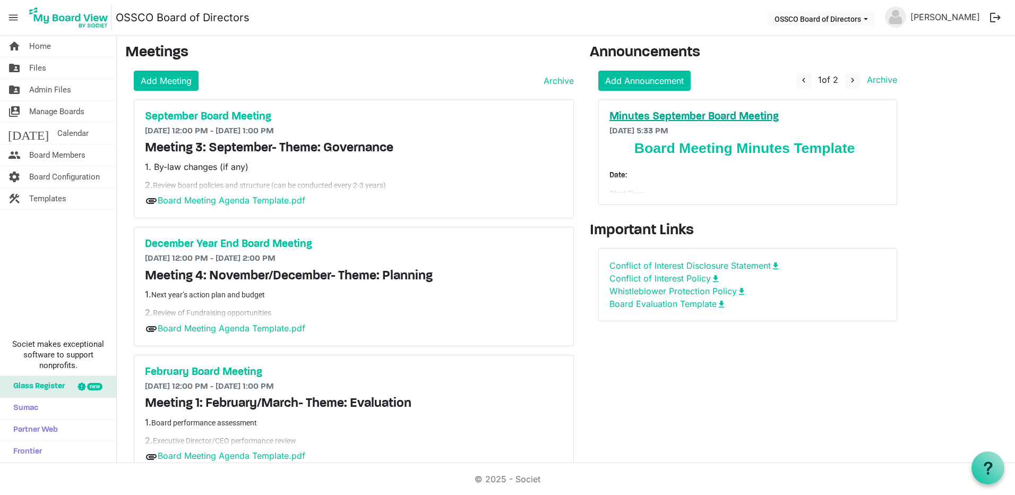
click at [745, 110] on h5 "Minutes September Board Meeting" at bounding box center [747, 116] width 277 height 13
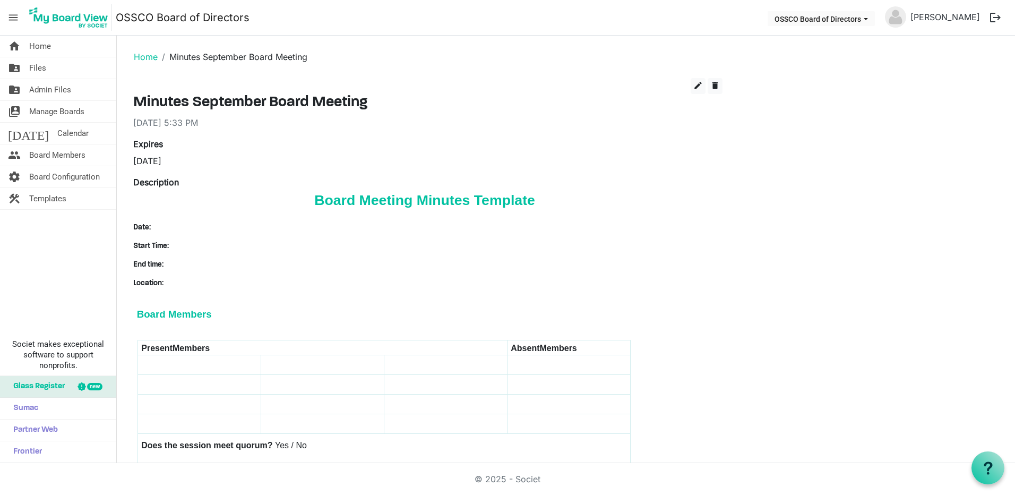
click at [1000, 14] on button "logout" at bounding box center [995, 17] width 22 height 22
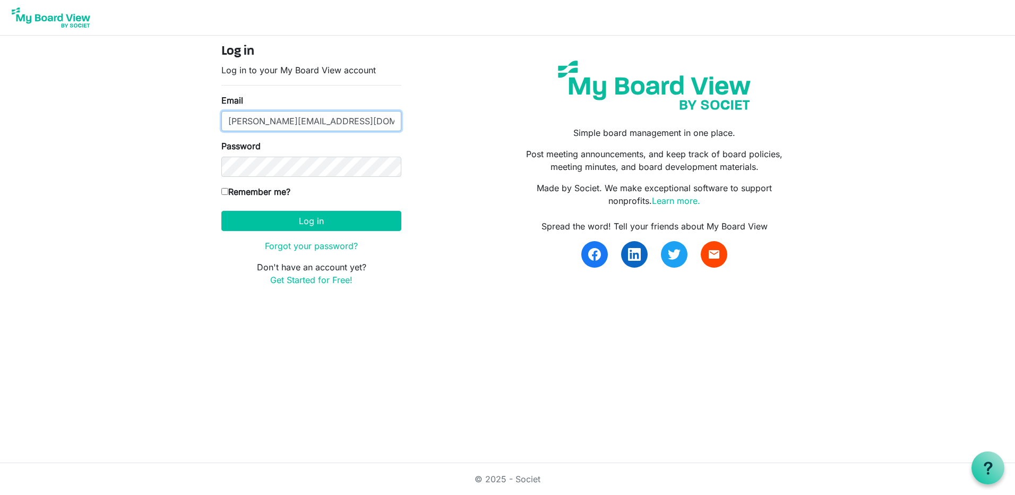
click at [371, 125] on input "[PERSON_NAME][EMAIL_ADDRESS][DOMAIN_NAME]" at bounding box center [311, 121] width 180 height 20
type input "bradleyandjanette@gmail.com"
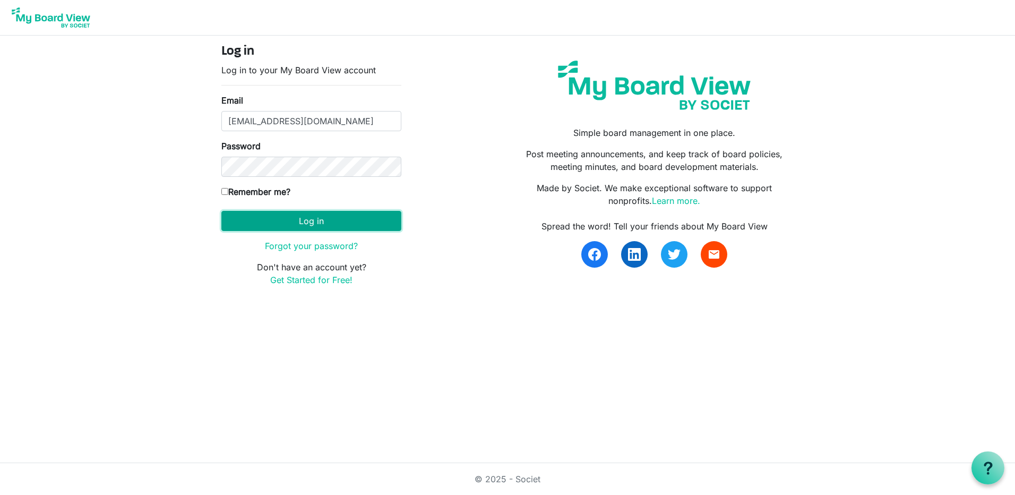
click at [282, 219] on button "Log in" at bounding box center [311, 221] width 180 height 20
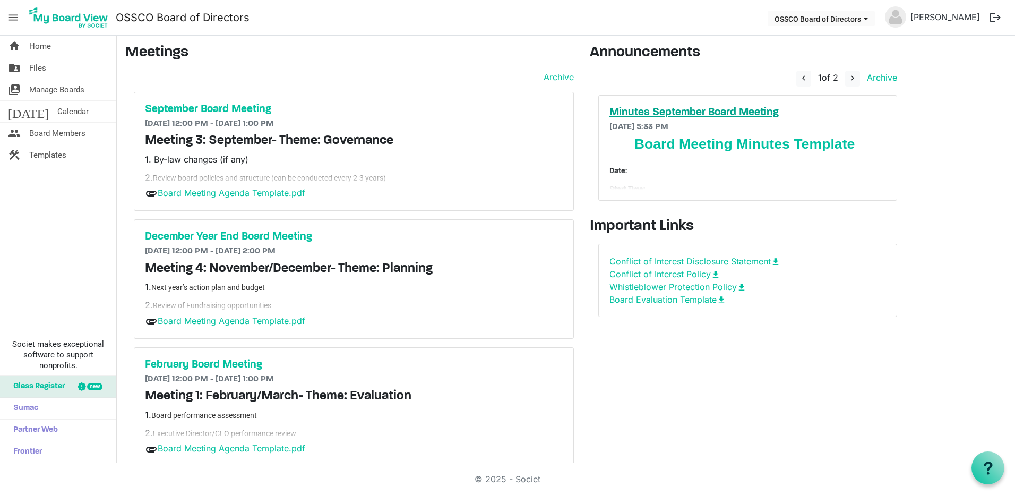
click at [727, 110] on h5 "Minutes September Board Meeting" at bounding box center [747, 112] width 277 height 13
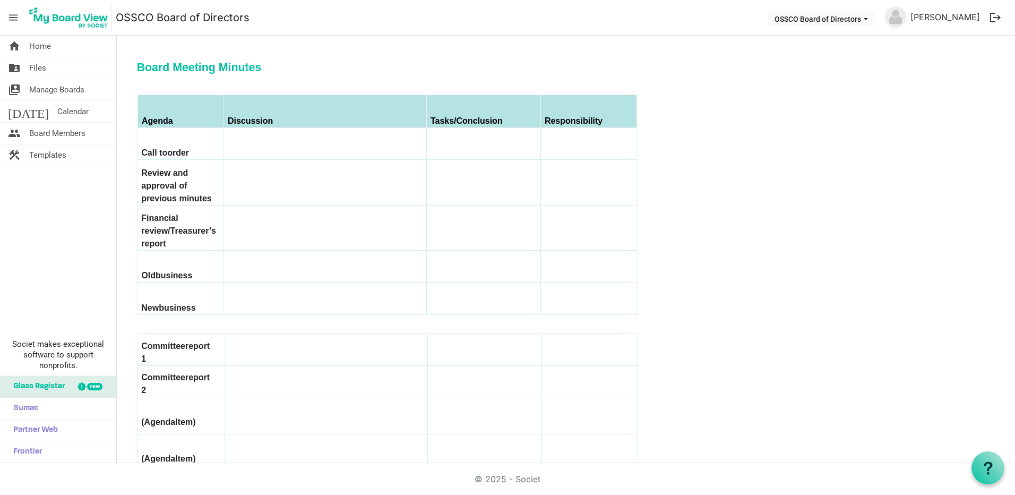
drag, startPoint x: 431, startPoint y: 173, endPoint x: 421, endPoint y: 179, distance: 11.9
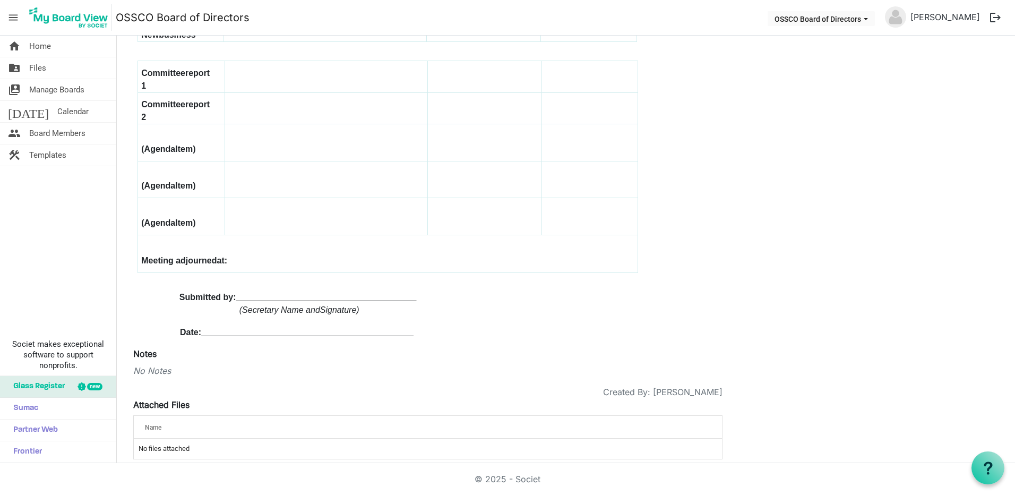
scroll to position [870, 0]
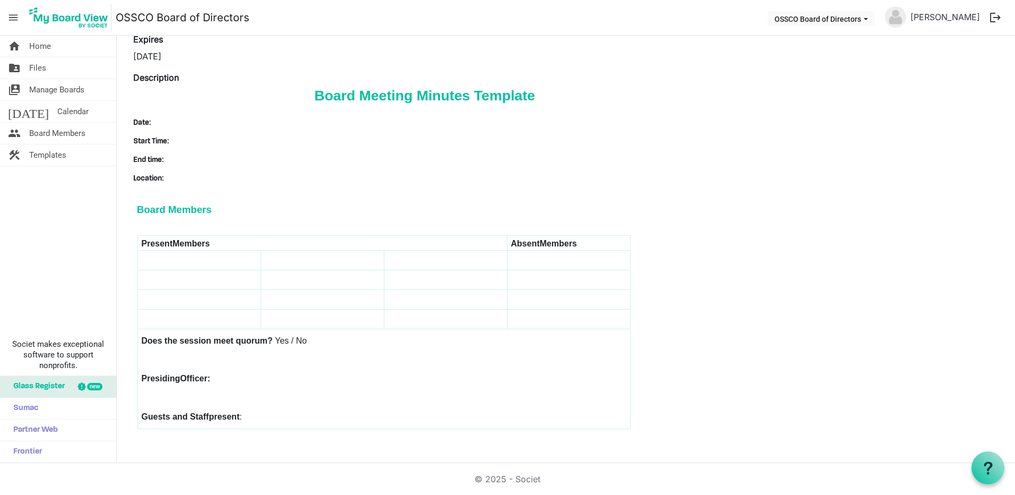
scroll to position [0, 0]
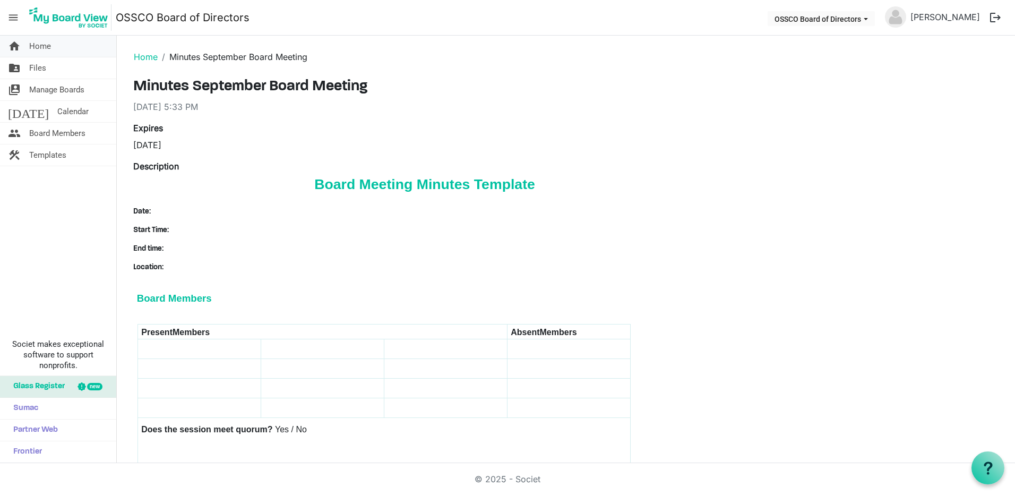
click at [53, 47] on link "home Home" at bounding box center [58, 46] width 116 height 21
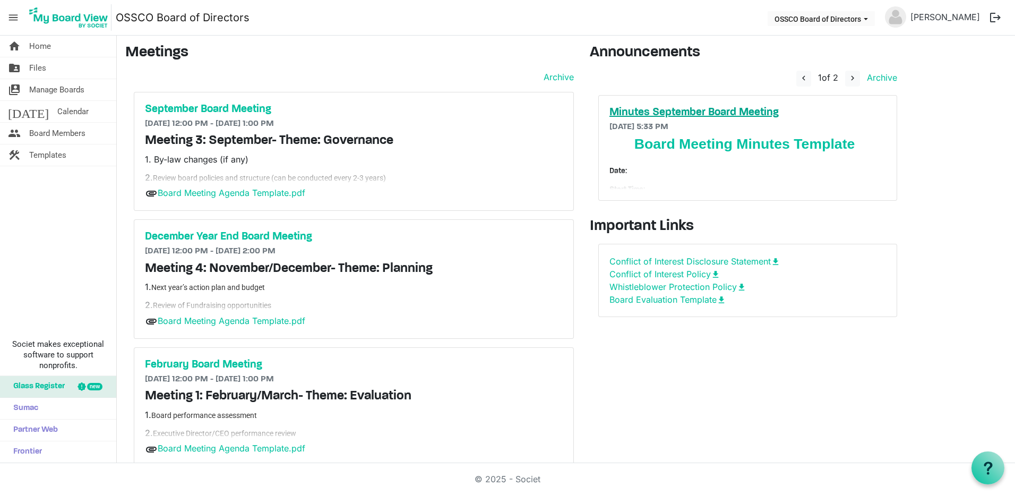
click at [746, 109] on h5 "Minutes September Board Meeting" at bounding box center [747, 112] width 277 height 13
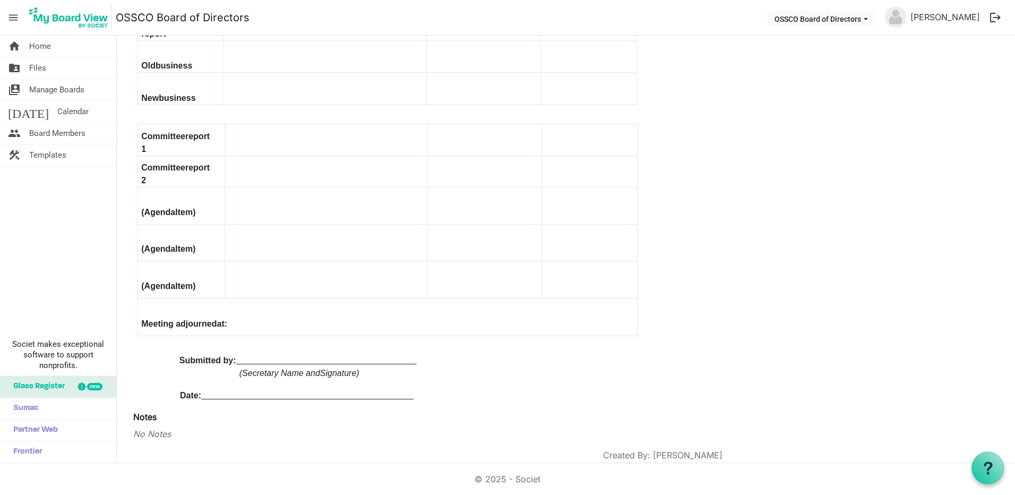
scroll to position [870, 0]
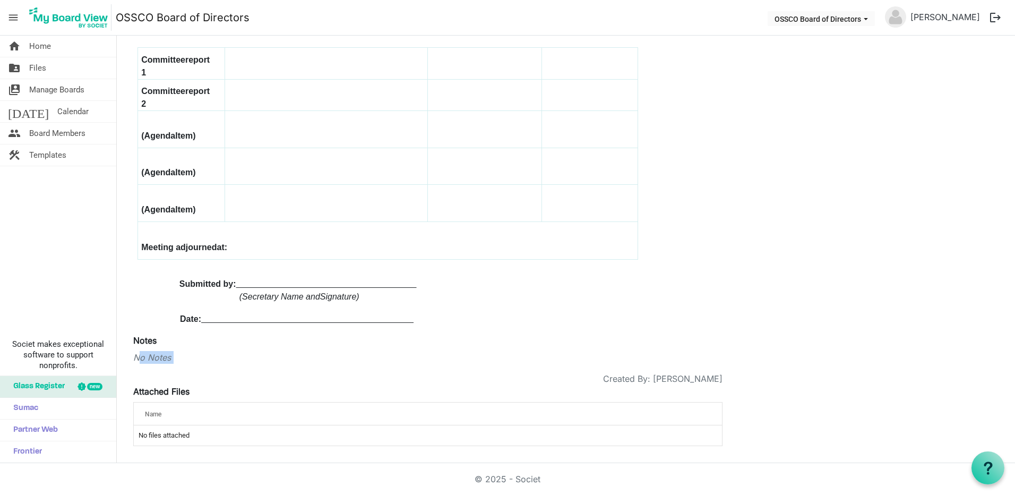
drag, startPoint x: 141, startPoint y: 361, endPoint x: 214, endPoint y: 366, distance: 73.9
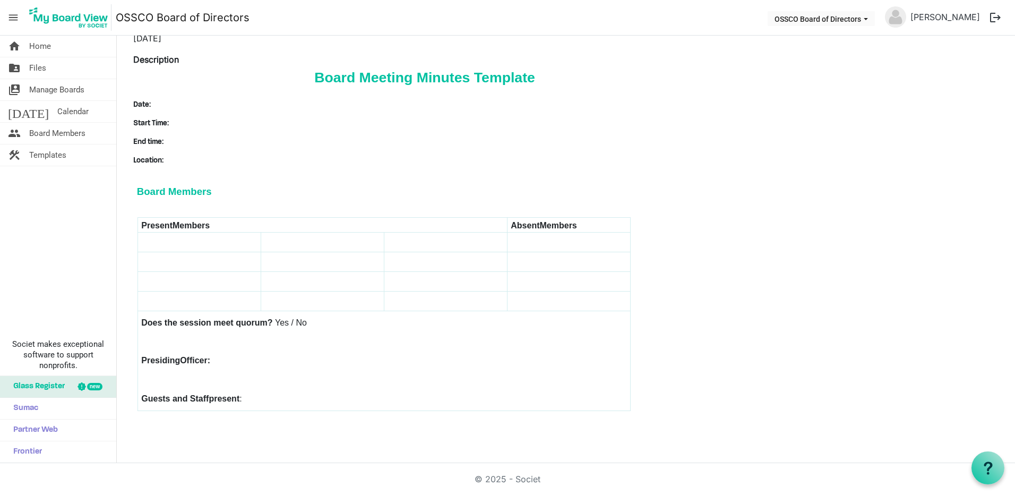
scroll to position [21, 0]
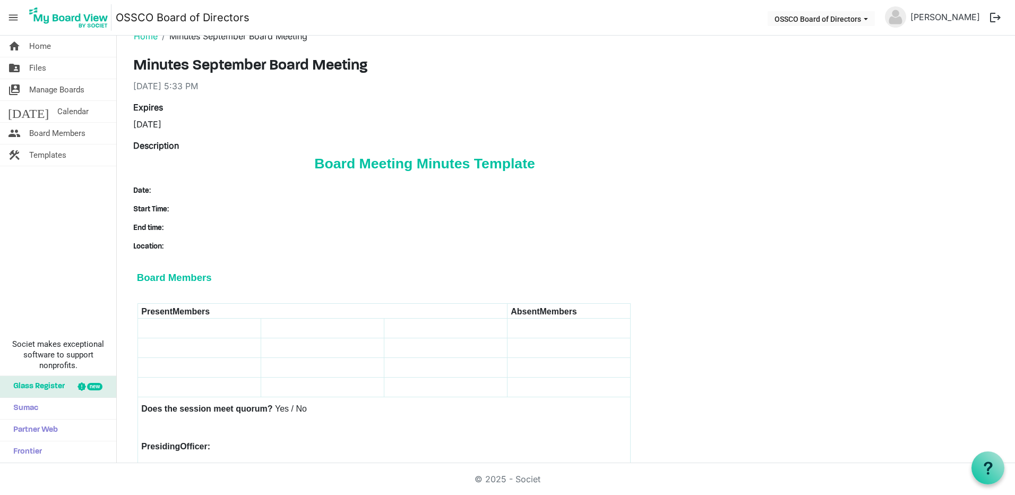
click at [994, 18] on button "logout" at bounding box center [995, 17] width 22 height 22
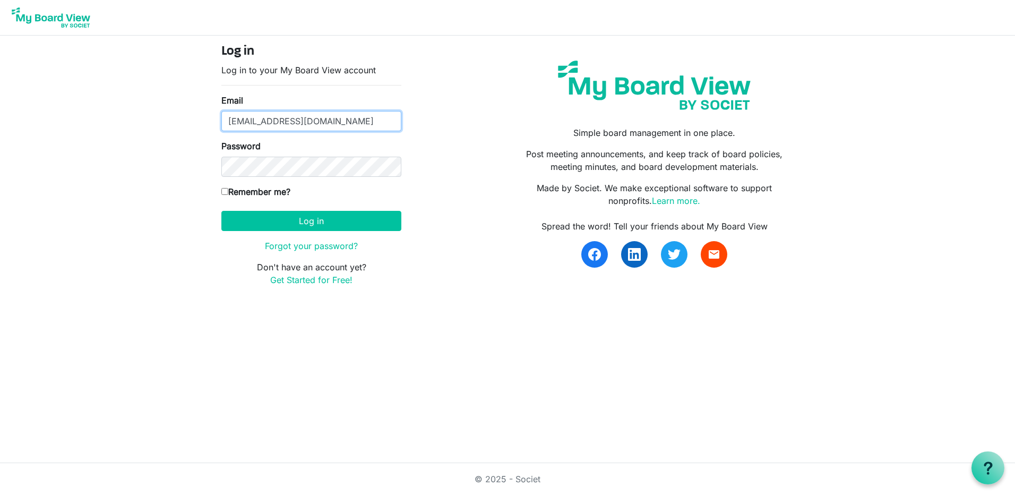
click at [369, 123] on input "bradleyandjanette@gmail.com" at bounding box center [311, 121] width 180 height 20
type input "bradley@cyberprosconsulting.com"
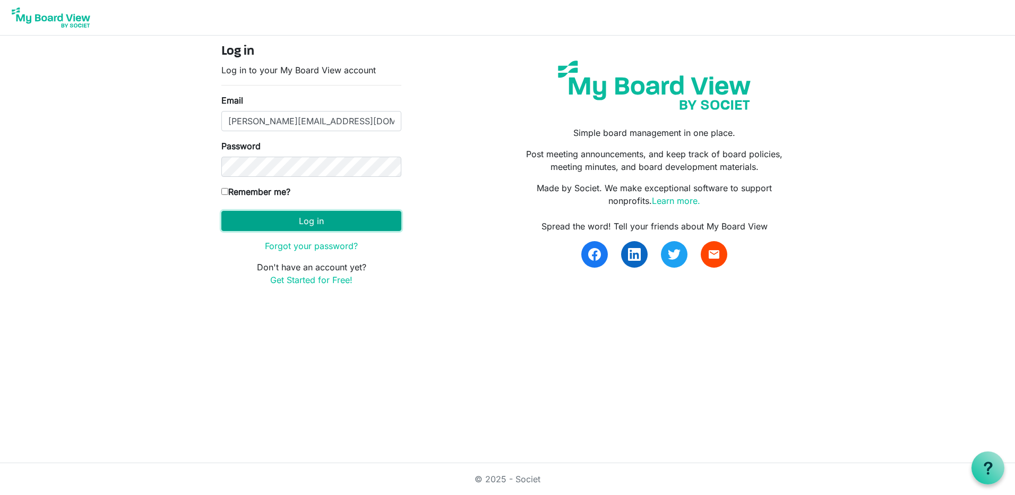
click at [309, 222] on button "Log in" at bounding box center [311, 221] width 180 height 20
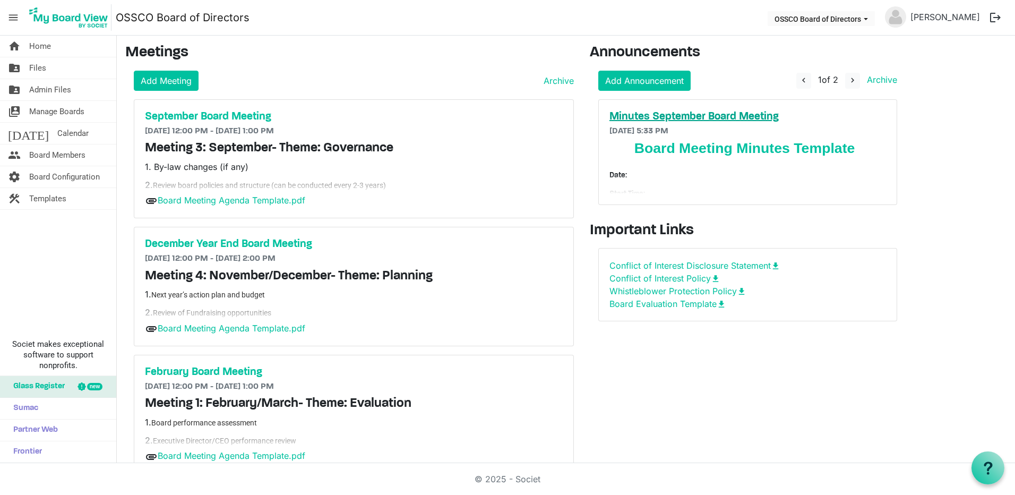
click at [759, 110] on h5 "Minutes September Board Meeting" at bounding box center [747, 116] width 277 height 13
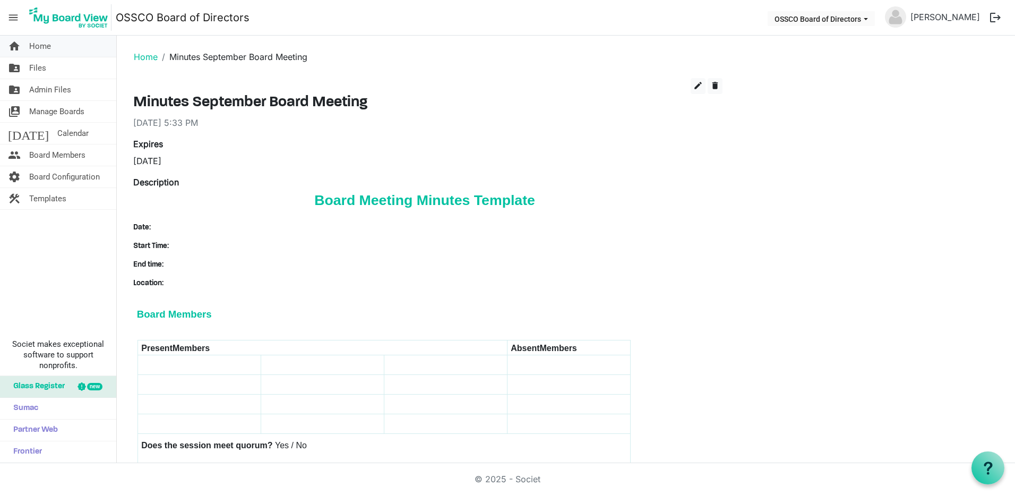
click at [33, 47] on span "Home" at bounding box center [40, 46] width 22 height 21
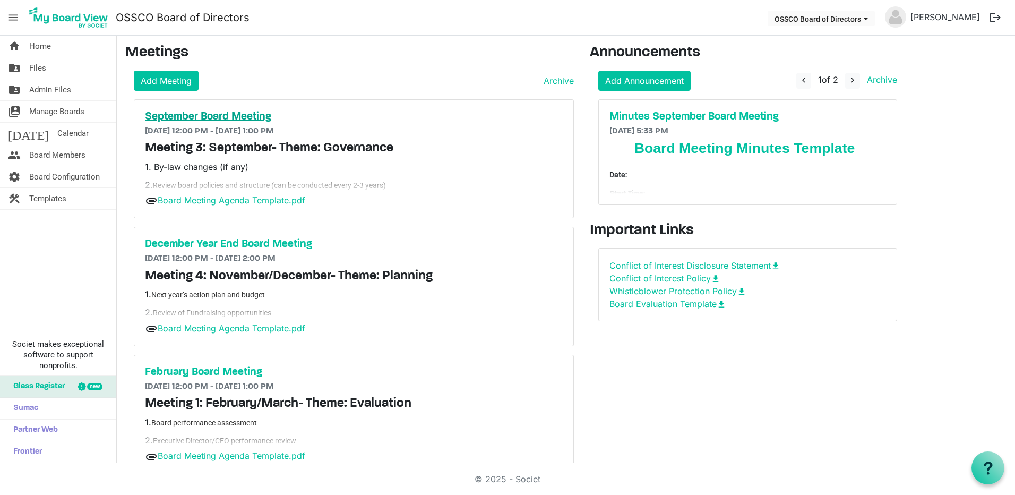
click at [247, 111] on h5 "September Board Meeting" at bounding box center [354, 116] width 418 height 13
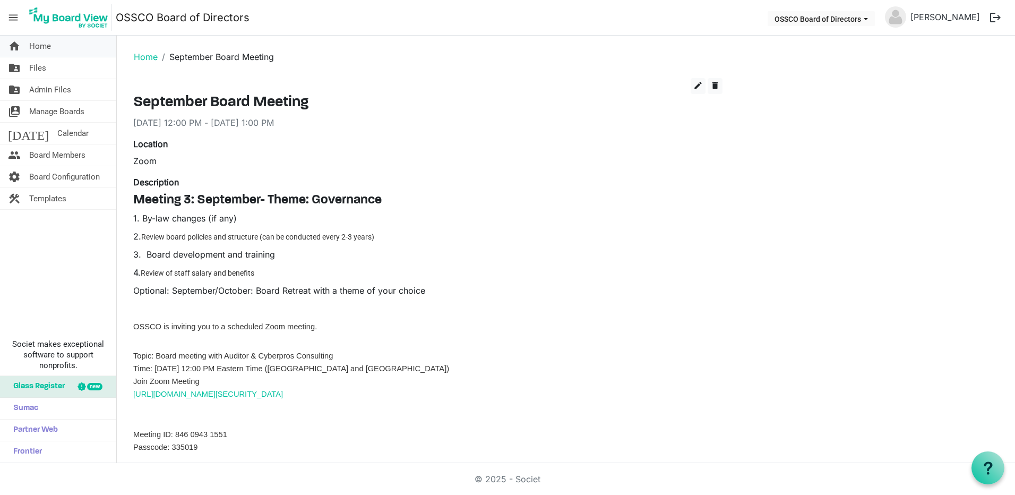
click at [44, 39] on span "Home" at bounding box center [40, 46] width 22 height 21
